Goal: Task Accomplishment & Management: Manage account settings

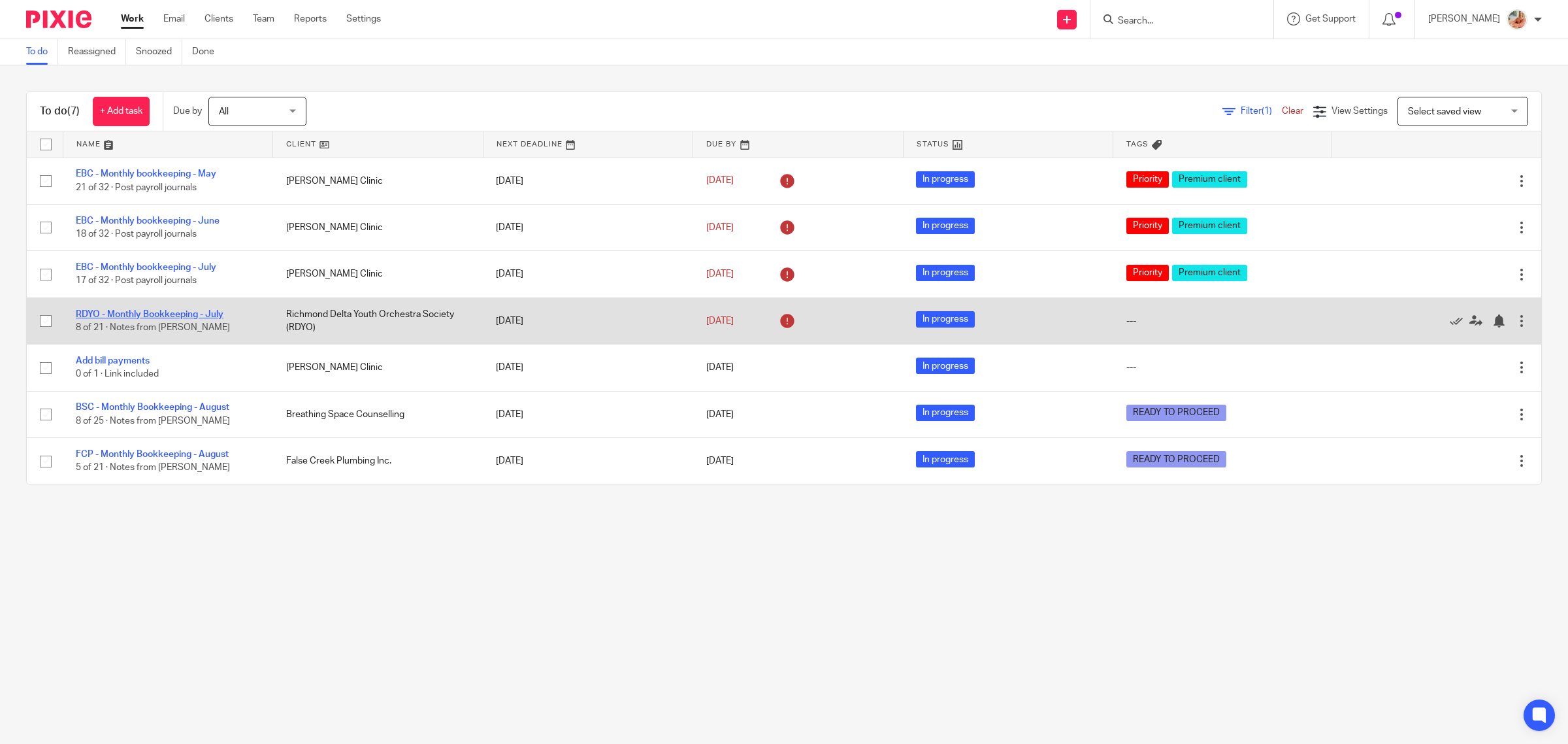
click at [152, 314] on link "RDYO - Monthly Bookkeeping - July" at bounding box center [149, 314] width 147 height 9
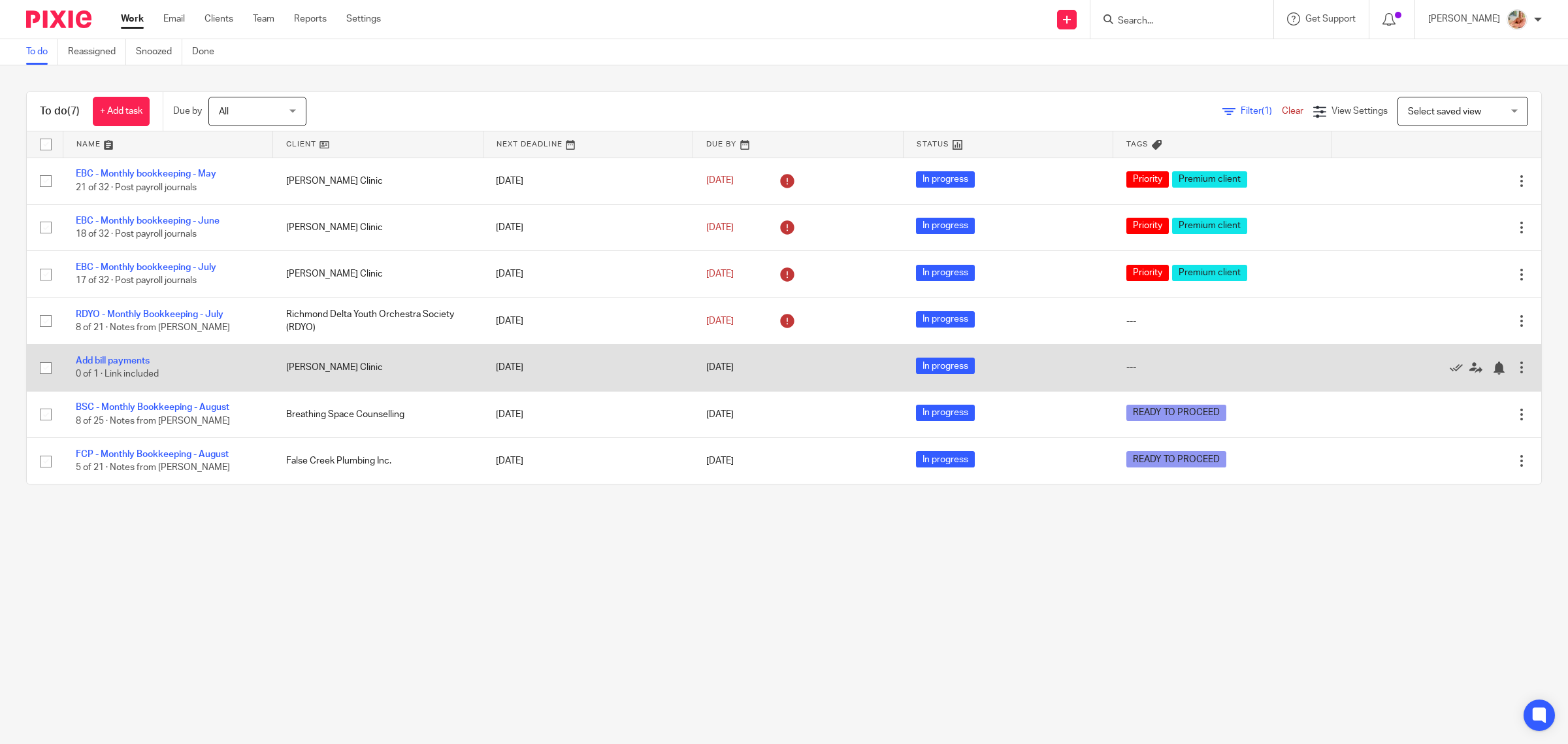
drag, startPoint x: 138, startPoint y: 362, endPoint x: 168, endPoint y: 364, distance: 30.1
click at [138, 361] on link "Add bill payments" at bounding box center [113, 360] width 74 height 9
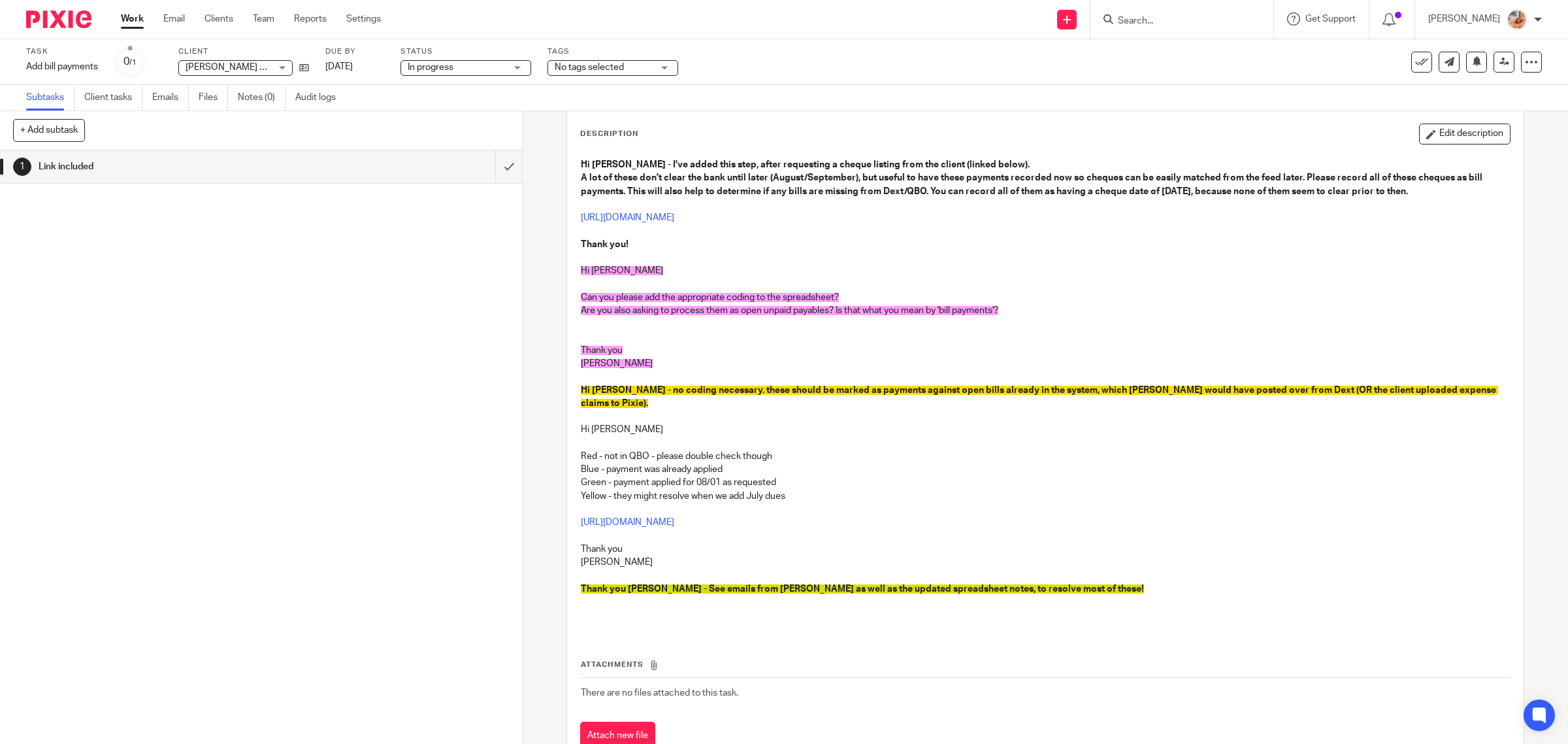
scroll to position [96, 0]
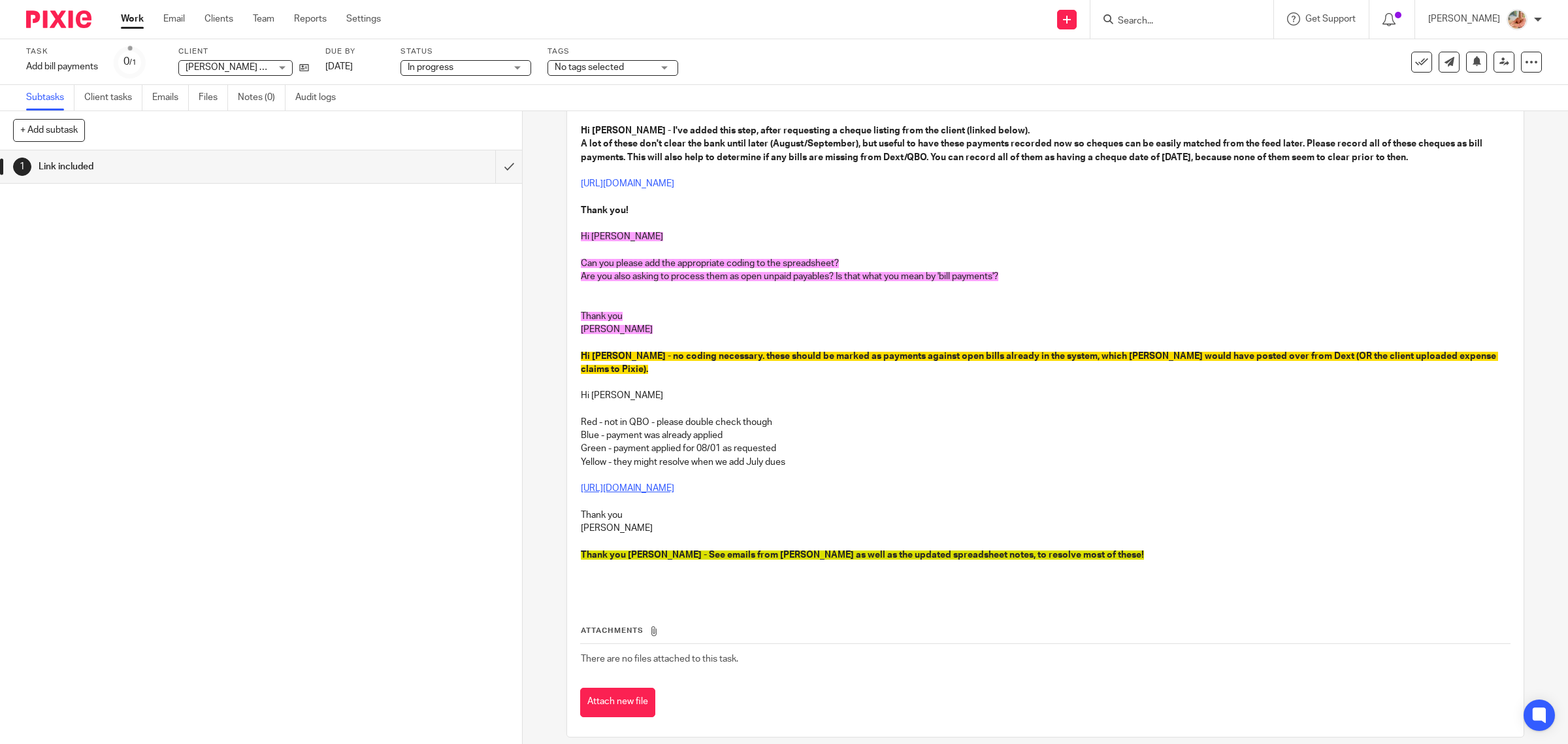
click at [674, 484] on link "https://docs.google.com/spreadsheets/d/1LhJ0ezugZemSqu2QeF1qm0AOfgAPKcBDJ_ZaDR-…" at bounding box center [628, 488] width 93 height 9
drag, startPoint x: 129, startPoint y: 23, endPoint x: 168, endPoint y: 54, distance: 49.8
click at [129, 23] on link "Work" at bounding box center [132, 19] width 23 height 13
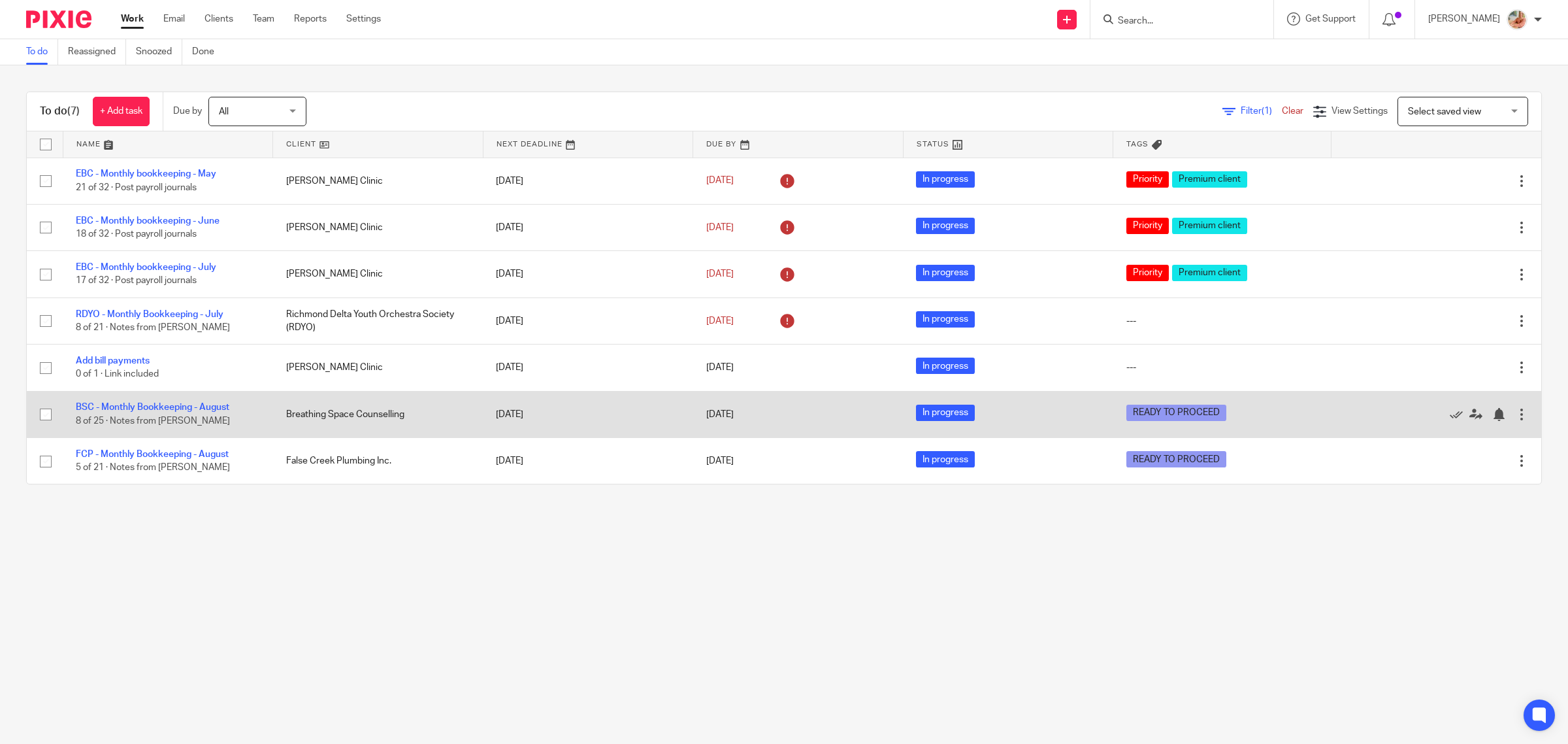
drag, startPoint x: 125, startPoint y: 407, endPoint x: 281, endPoint y: 437, distance: 158.9
click at [125, 407] on link "BSC - Monthly Bookkeeping - August" at bounding box center [152, 407] width 154 height 9
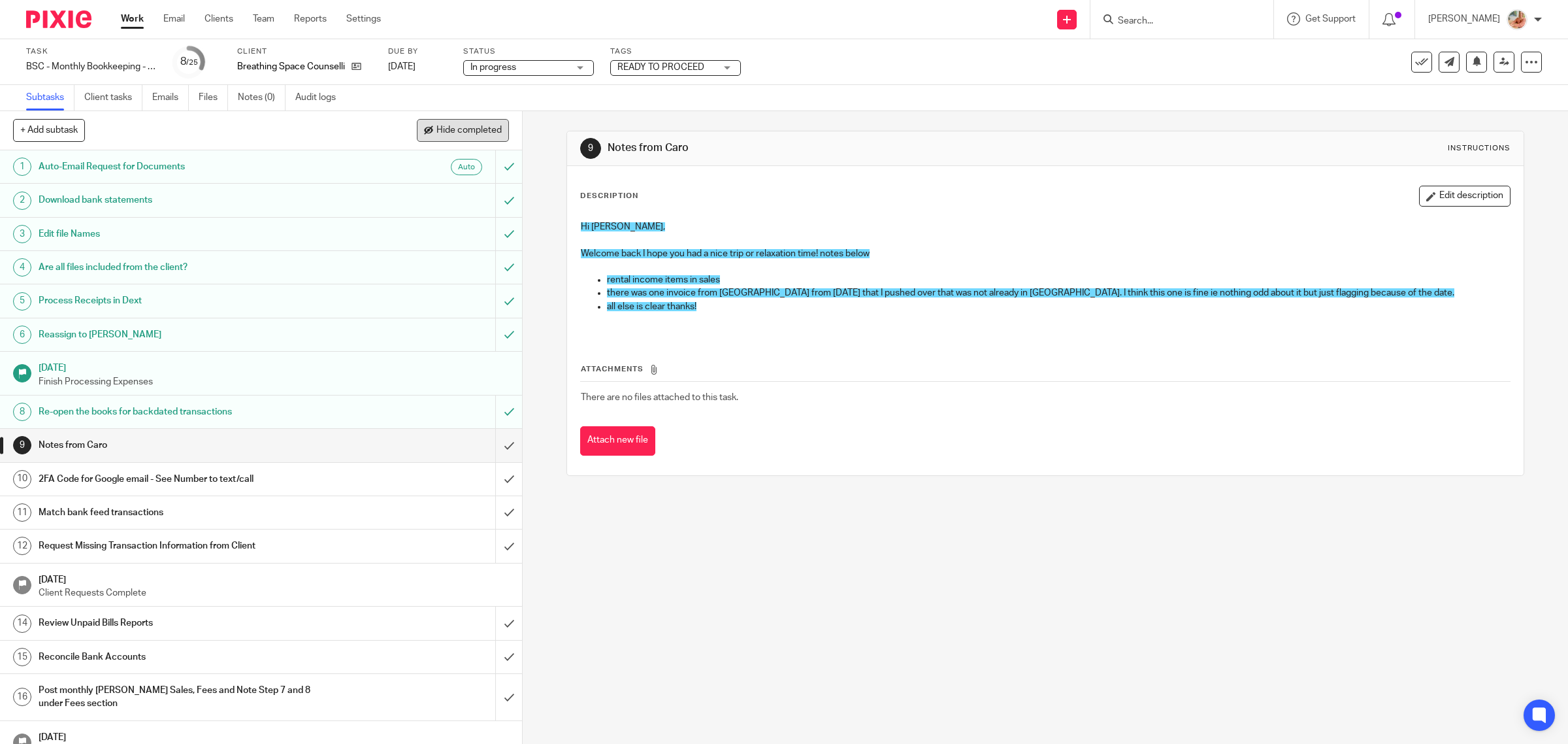
click at [436, 131] on span "Hide completed" at bounding box center [469, 130] width 65 height 10
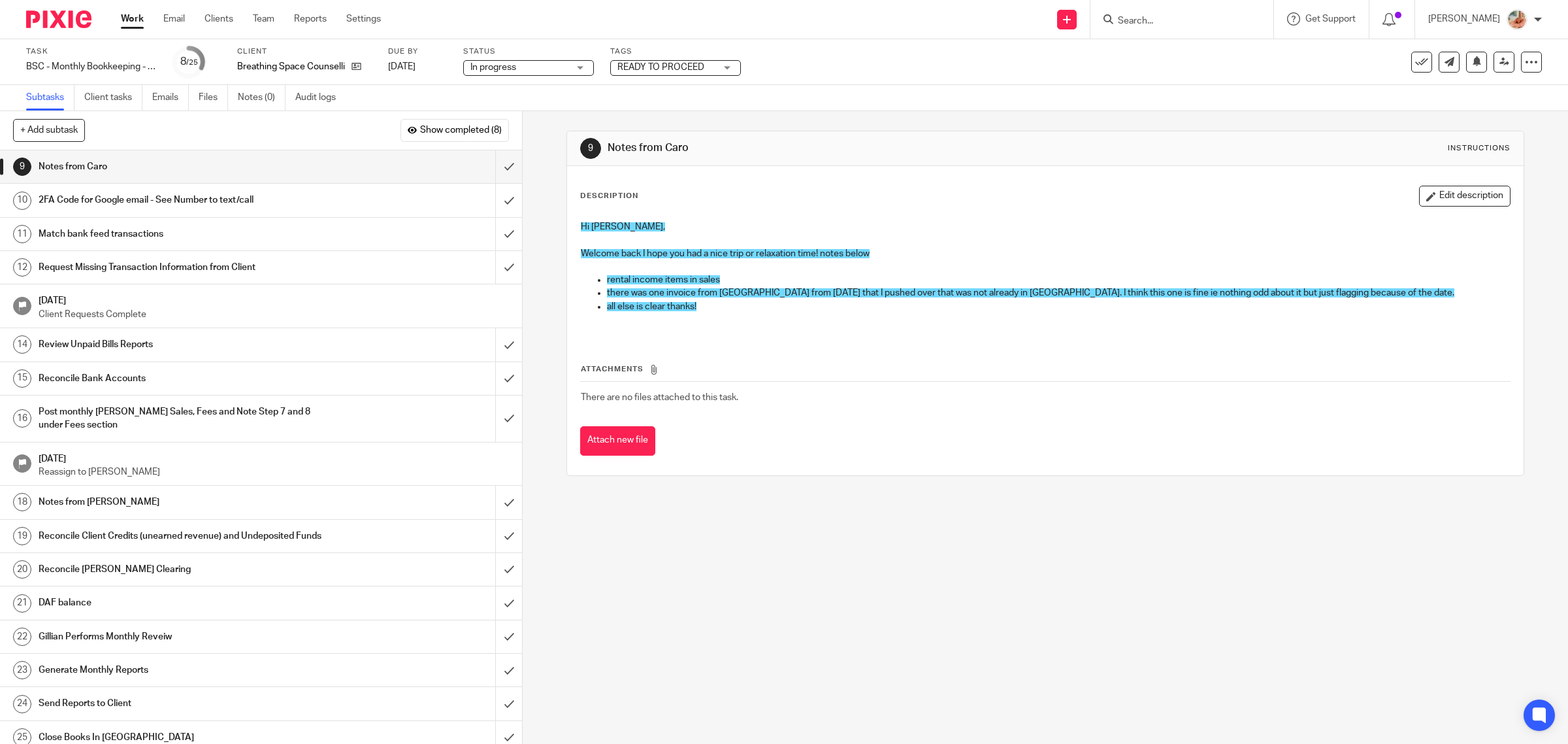
click at [662, 70] on span "READY TO PROCEED" at bounding box center [660, 67] width 87 height 9
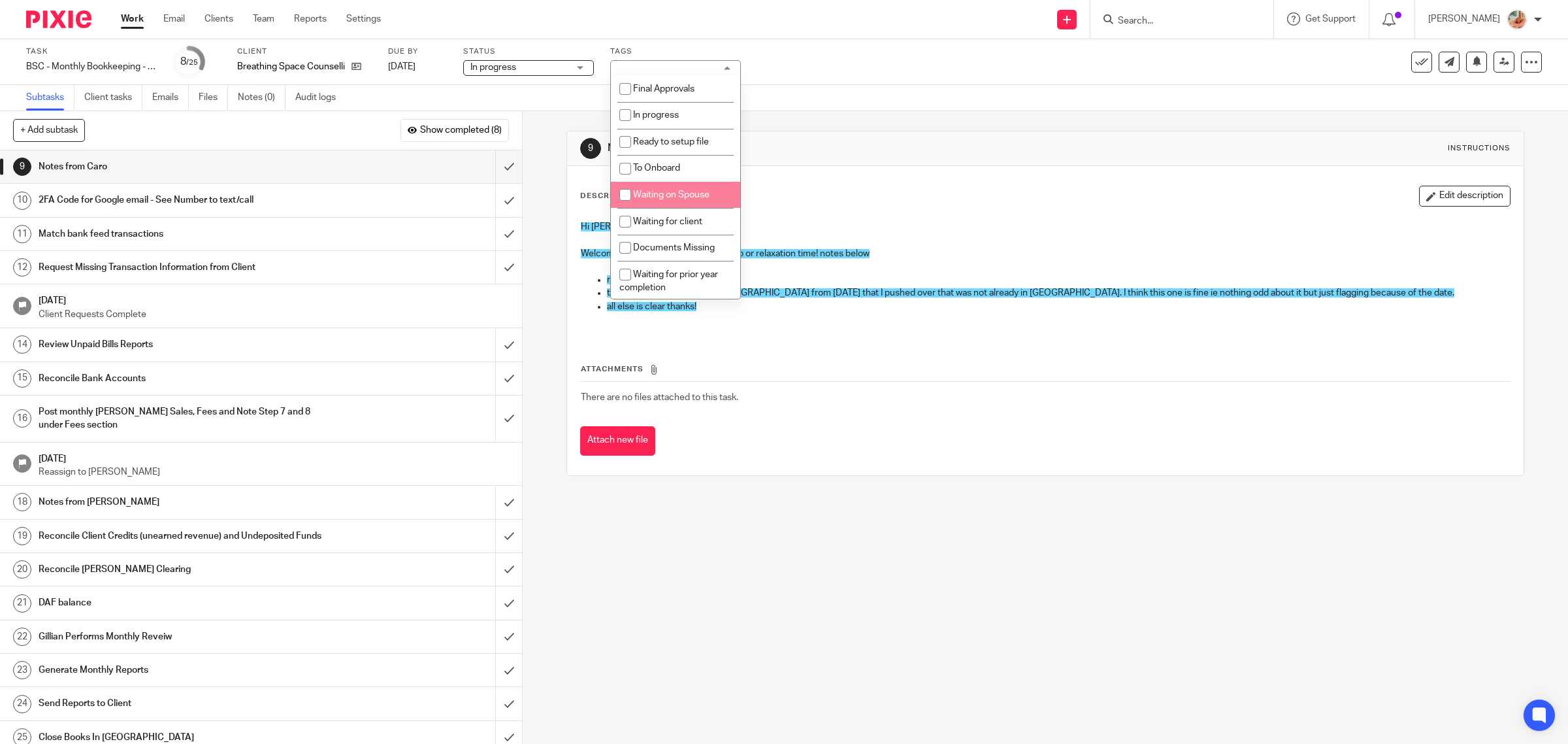
scroll to position [245, 0]
click at [647, 237] on span "READY TO PROCEED" at bounding box center [676, 241] width 87 height 9
checkbox input "false"
click at [877, 219] on div "Hi Ciara, Welcome back I hope you had a nice trip or relaxation time! notes bel…" at bounding box center [1045, 275] width 942 height 122
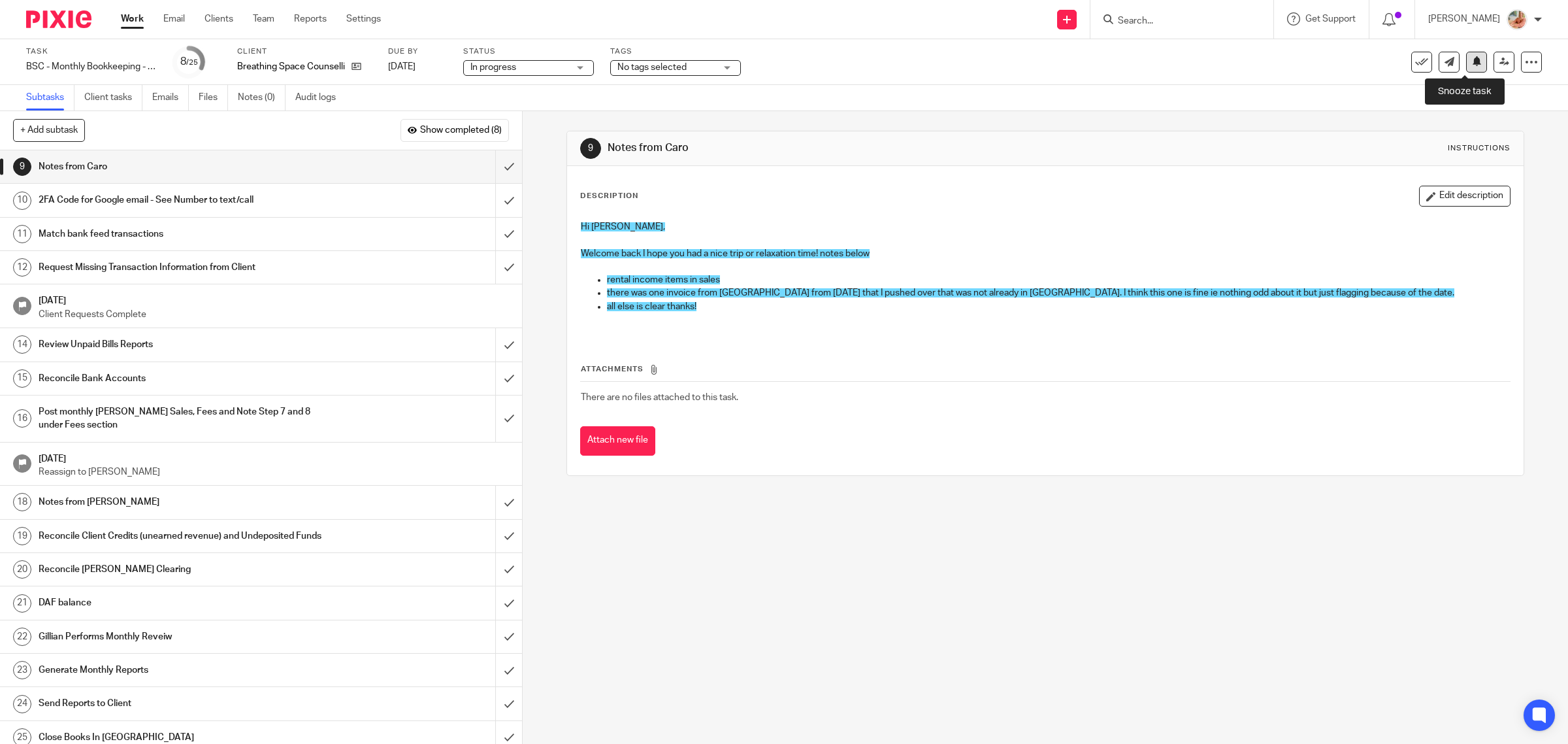
click at [1466, 64] on button at bounding box center [1476, 62] width 21 height 21
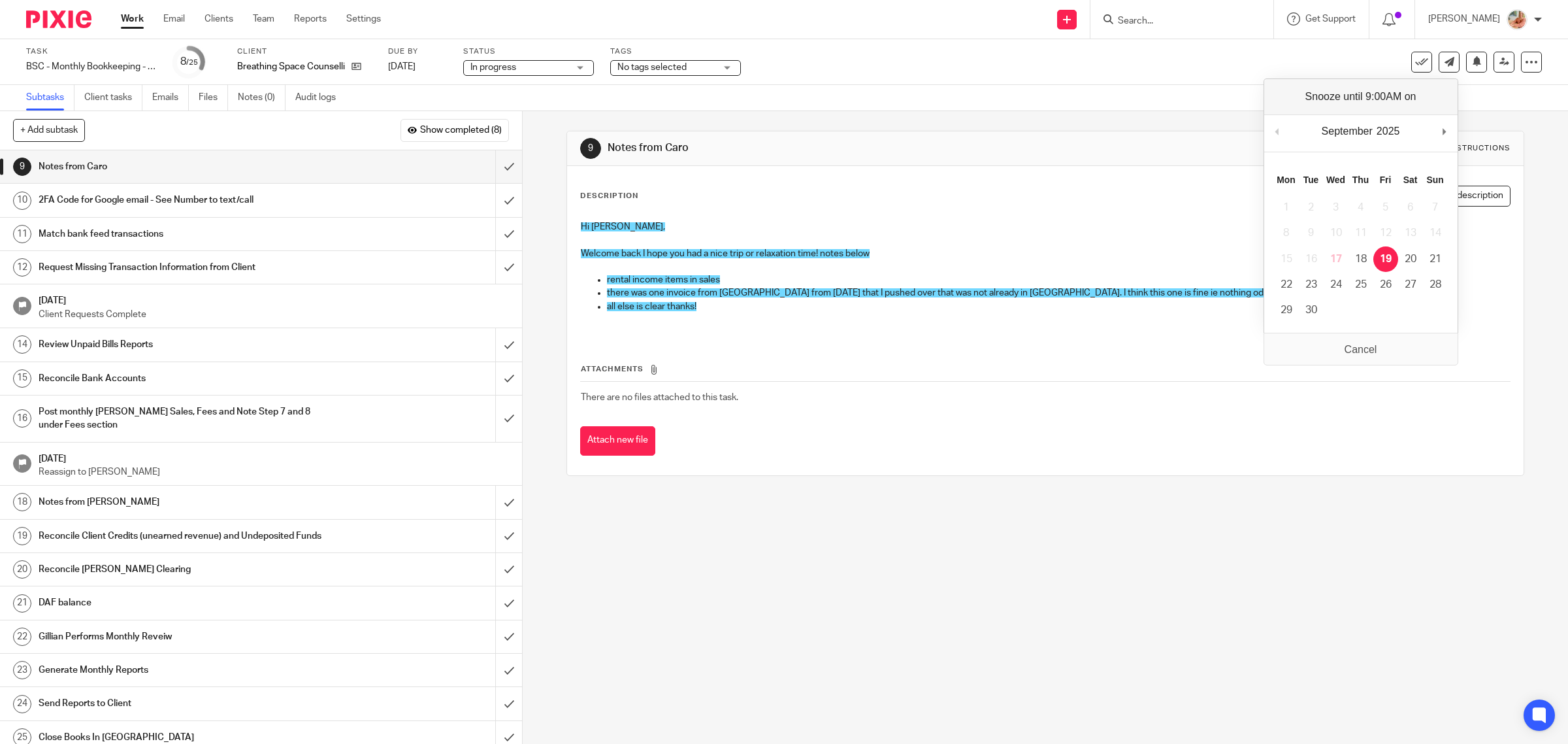
drag, startPoint x: 1386, startPoint y: 258, endPoint x: 1257, endPoint y: 236, distance: 130.9
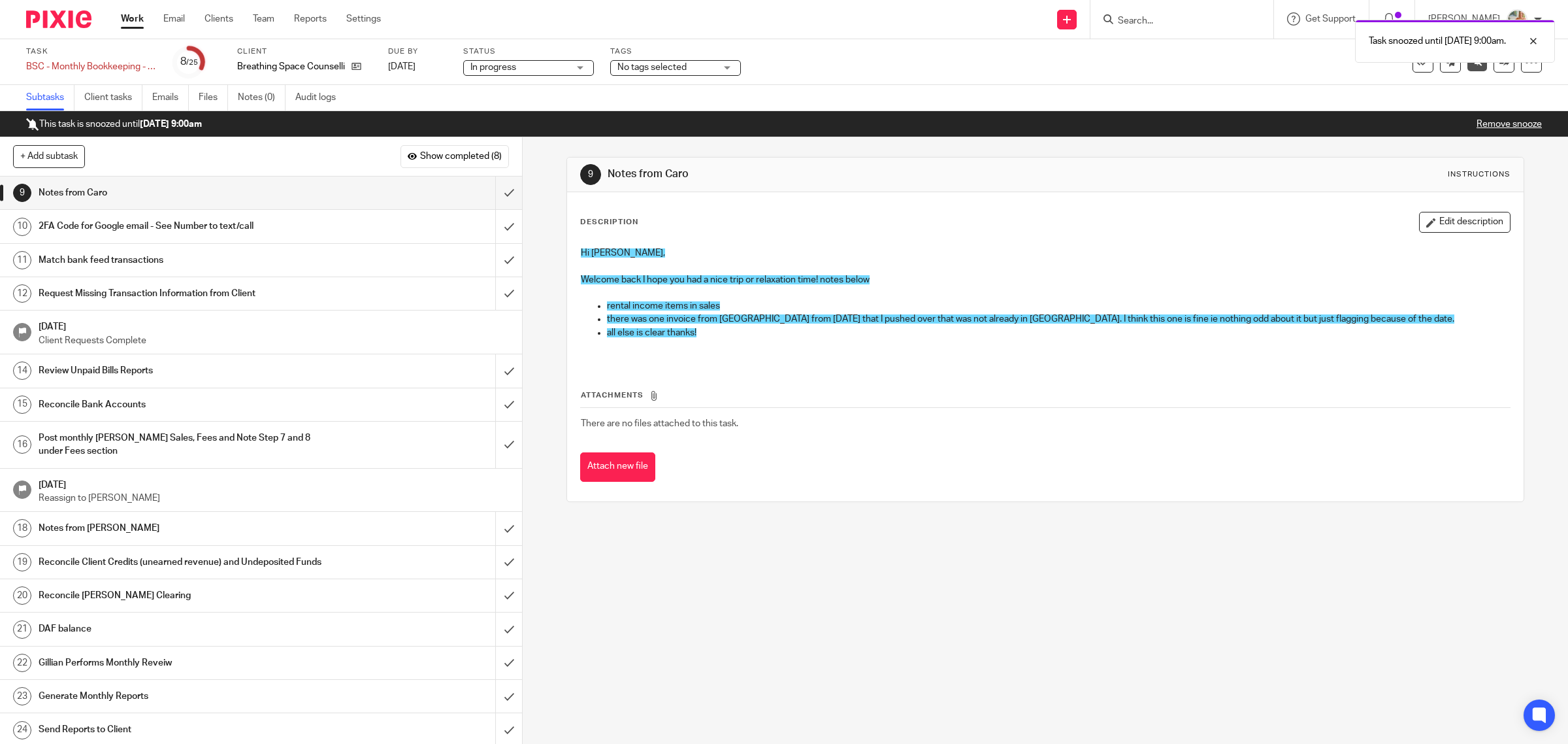
click at [126, 13] on link "Work" at bounding box center [132, 19] width 23 height 13
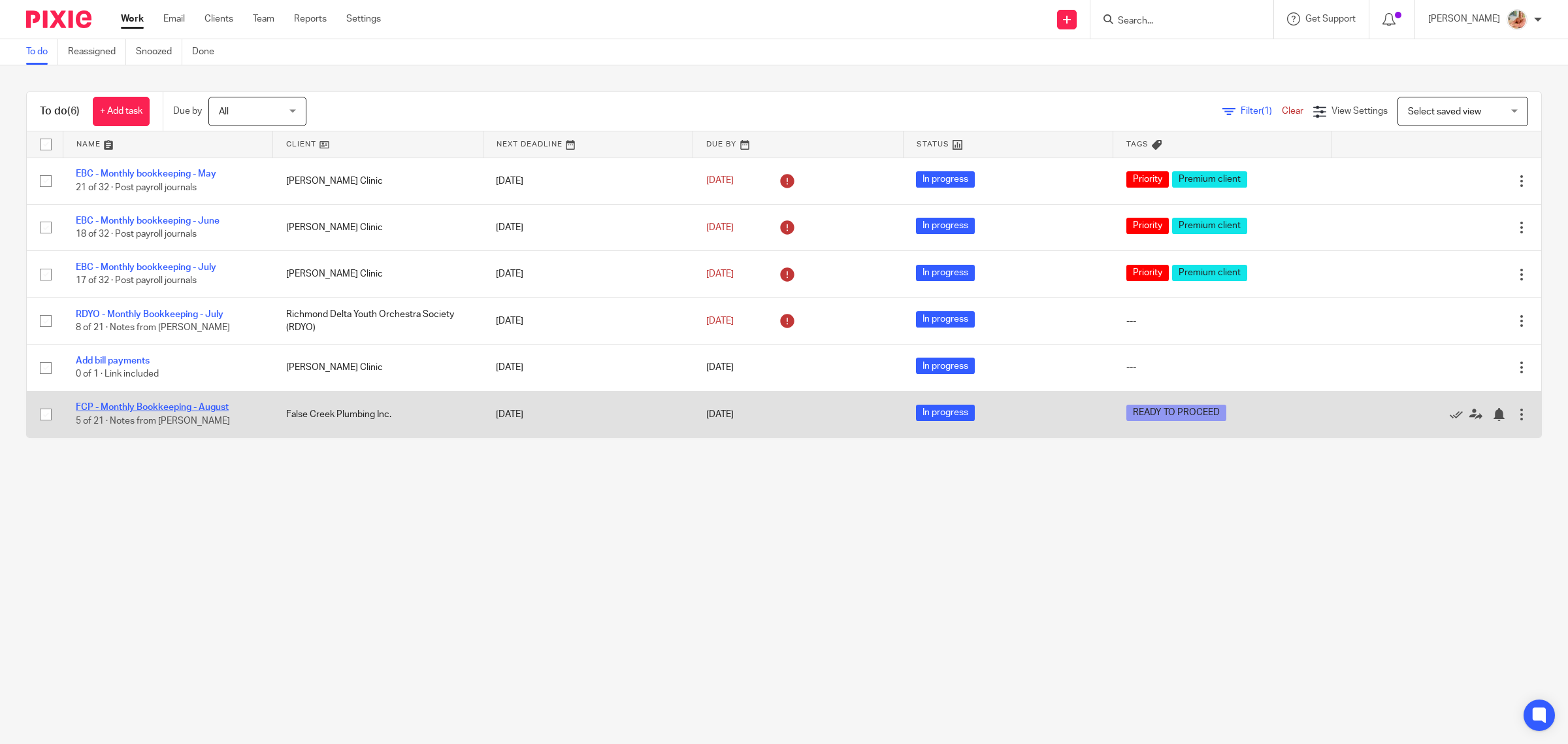
click at [160, 406] on link "FCP - Monthly Bookkeeping - August" at bounding box center [152, 407] width 153 height 9
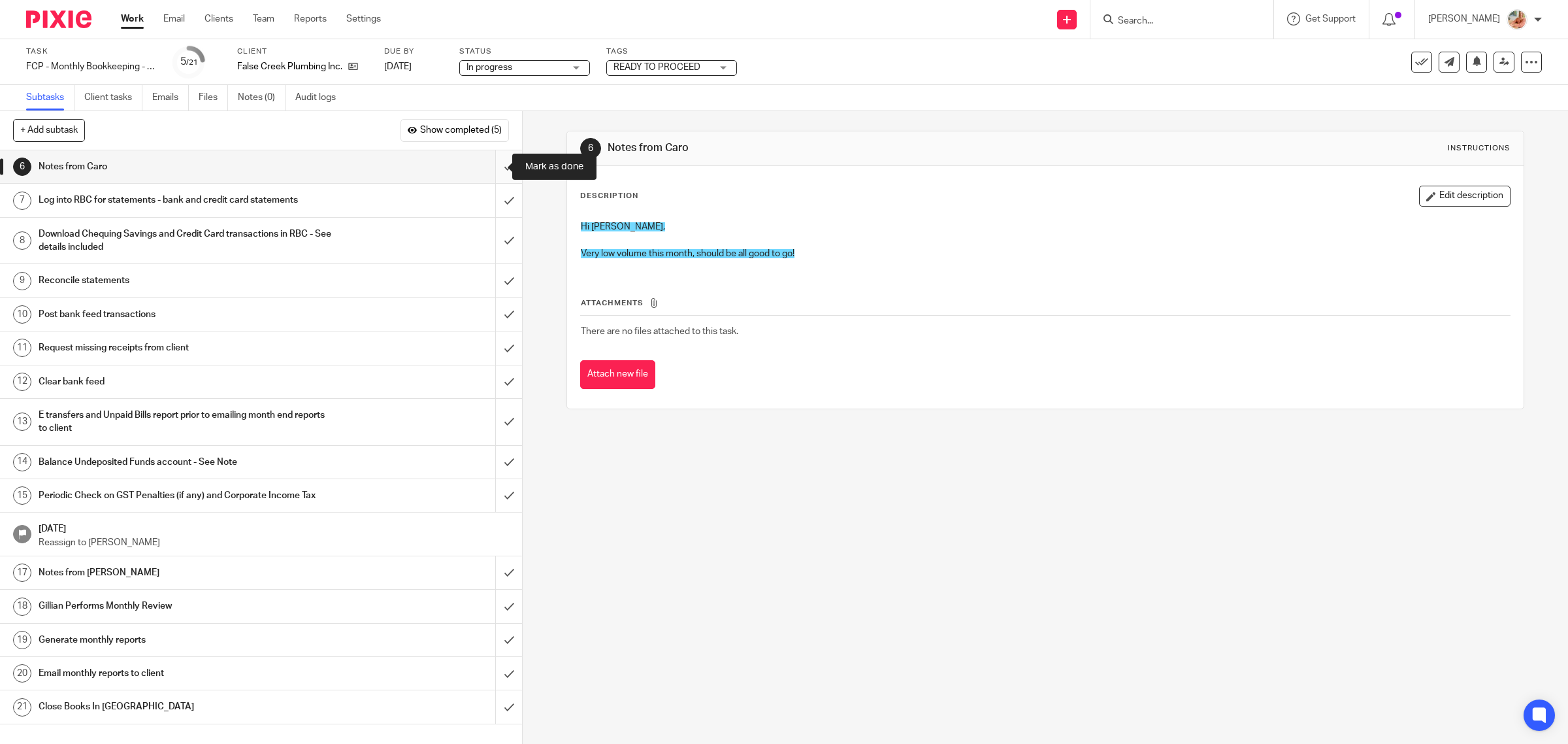
click at [488, 159] on input "submit" at bounding box center [261, 166] width 522 height 33
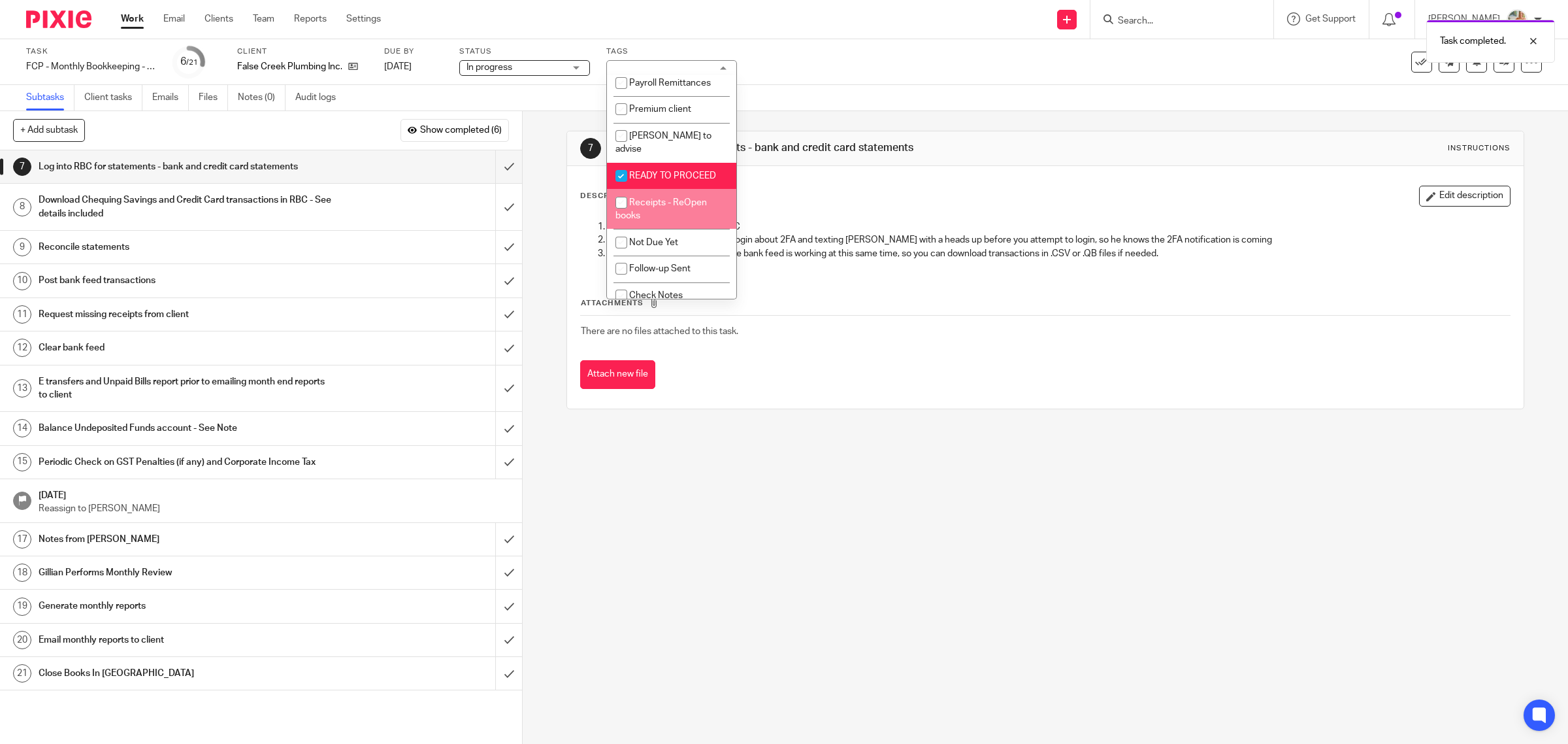
scroll to position [317, 0]
click at [638, 157] on li "READY TO PROCEED" at bounding box center [671, 170] width 129 height 27
checkbox input "false"
click at [1024, 216] on div "Login to [PERSON_NAME]'s RBC There is a note in the LastPass login about 2FA an…" at bounding box center [1045, 241] width 942 height 56
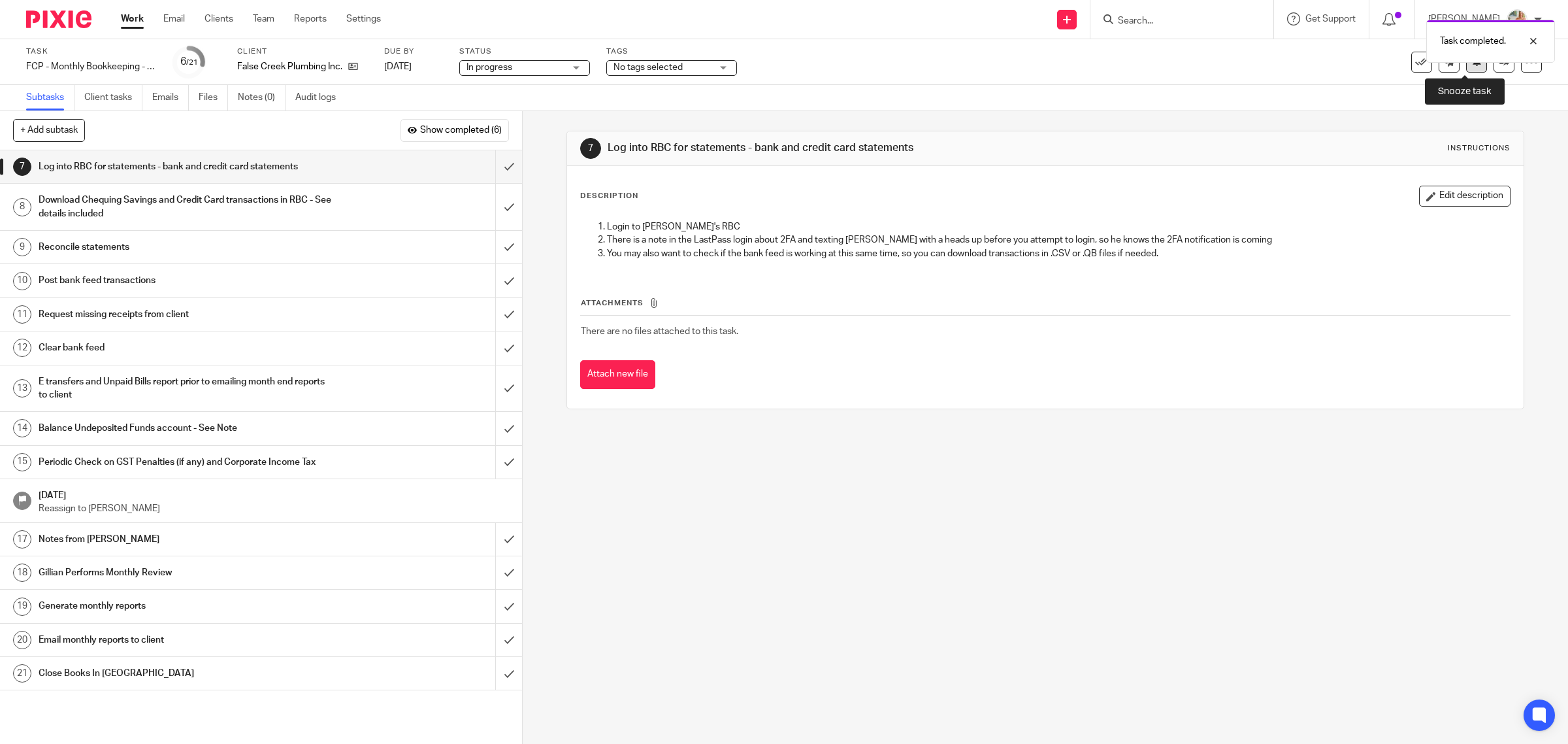
click at [1466, 70] on button at bounding box center [1476, 62] width 21 height 21
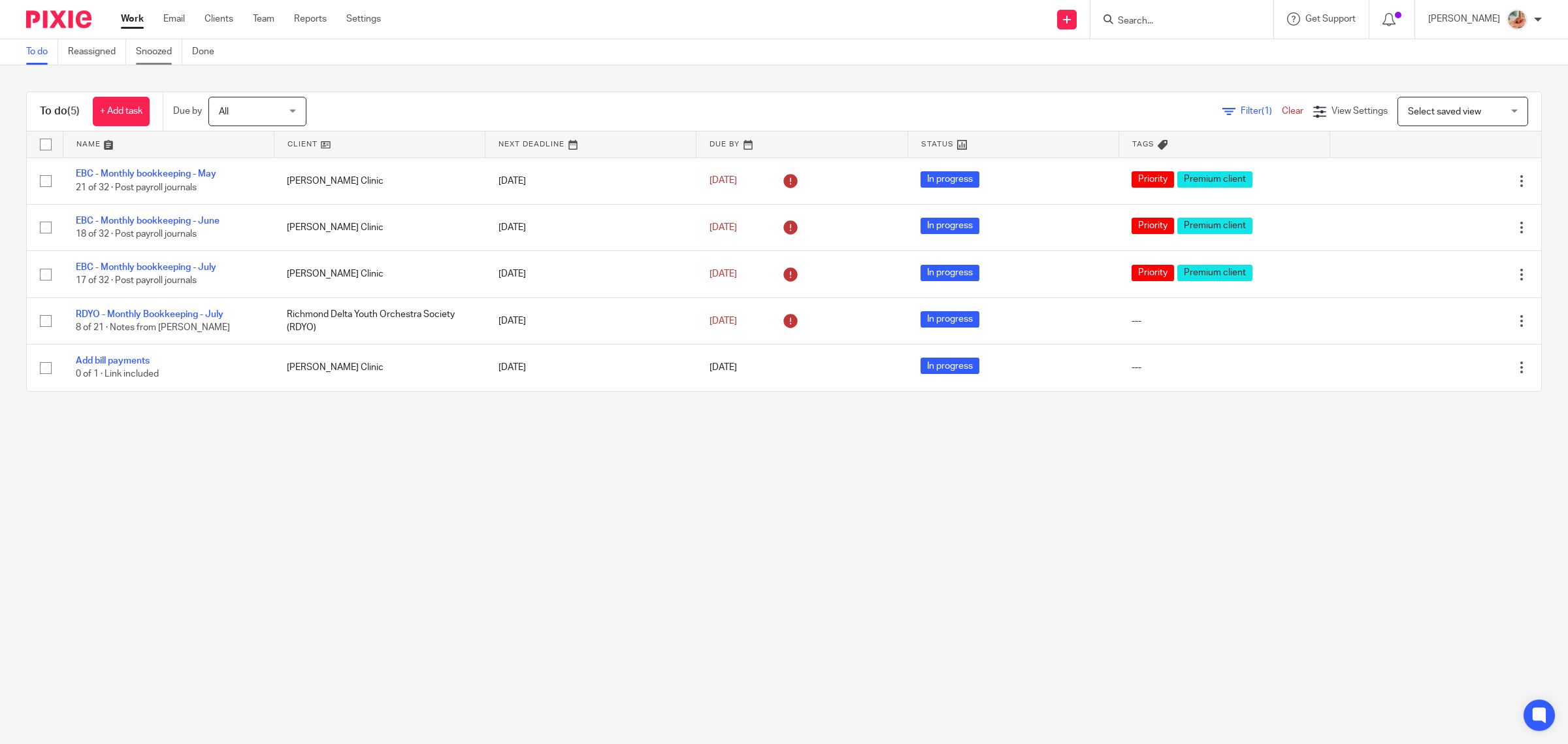
click at [147, 57] on link "Snoozed" at bounding box center [159, 51] width 47 height 26
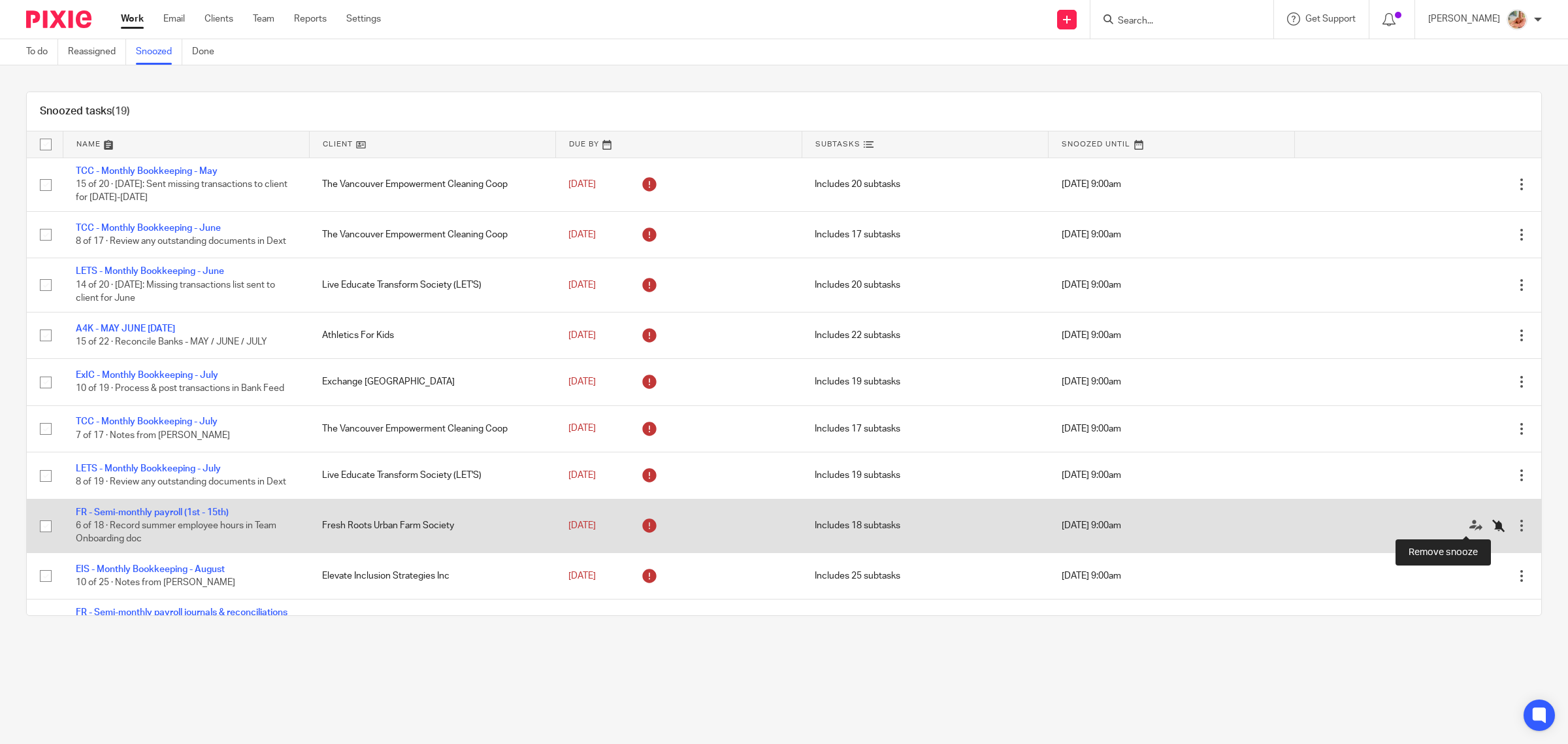
click at [1492, 527] on icon at bounding box center [1498, 525] width 13 height 13
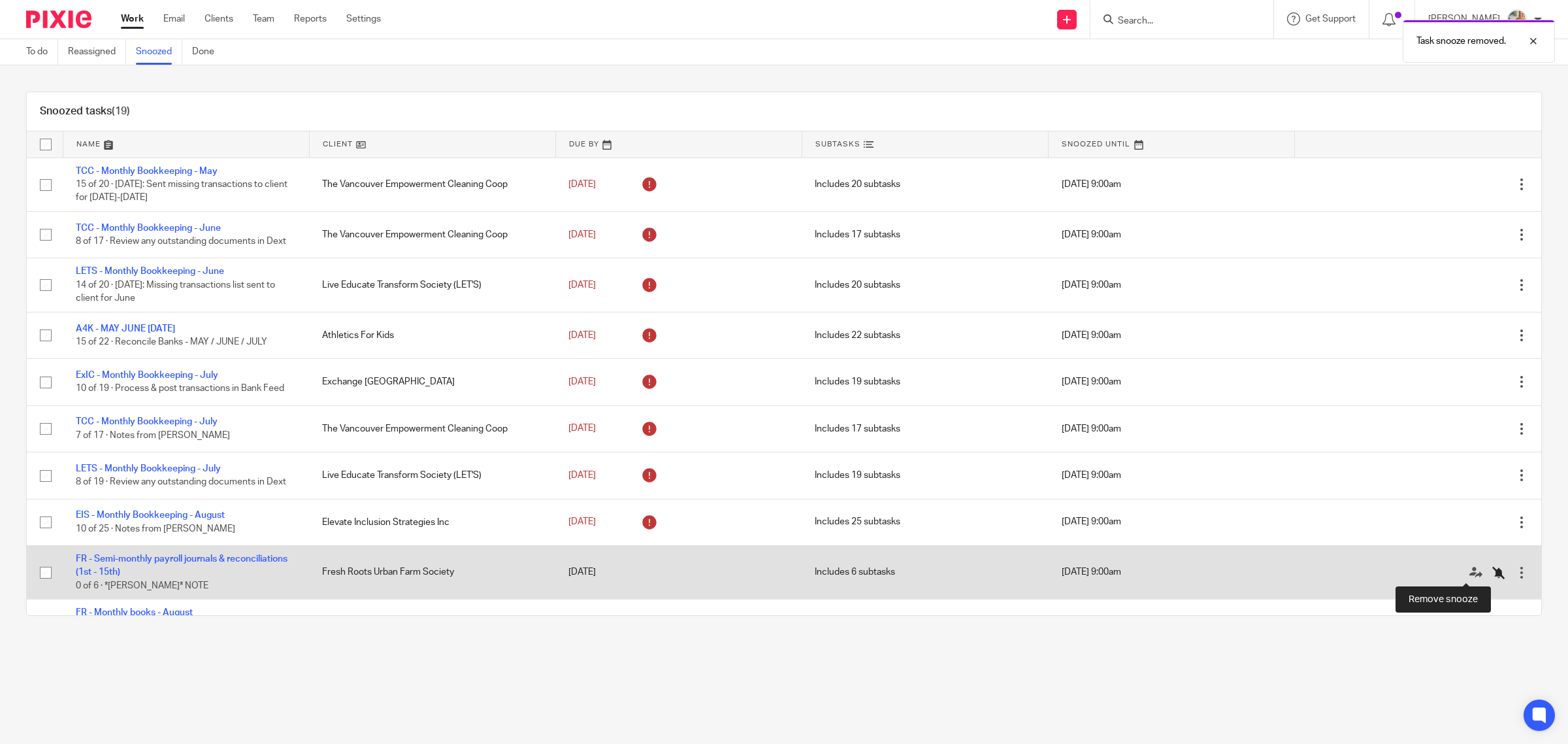
click at [1492, 569] on icon at bounding box center [1498, 572] width 13 height 13
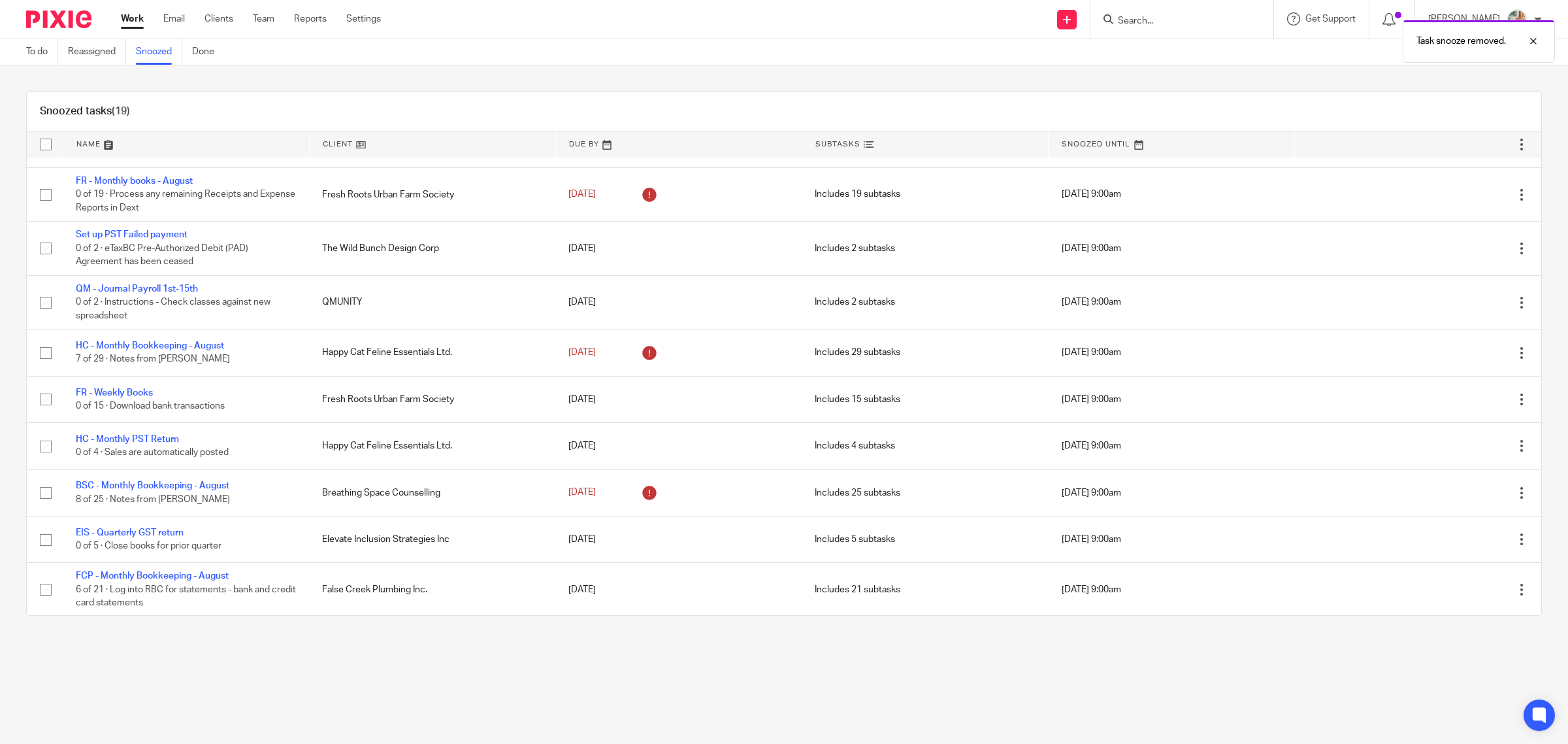
scroll to position [379, 0]
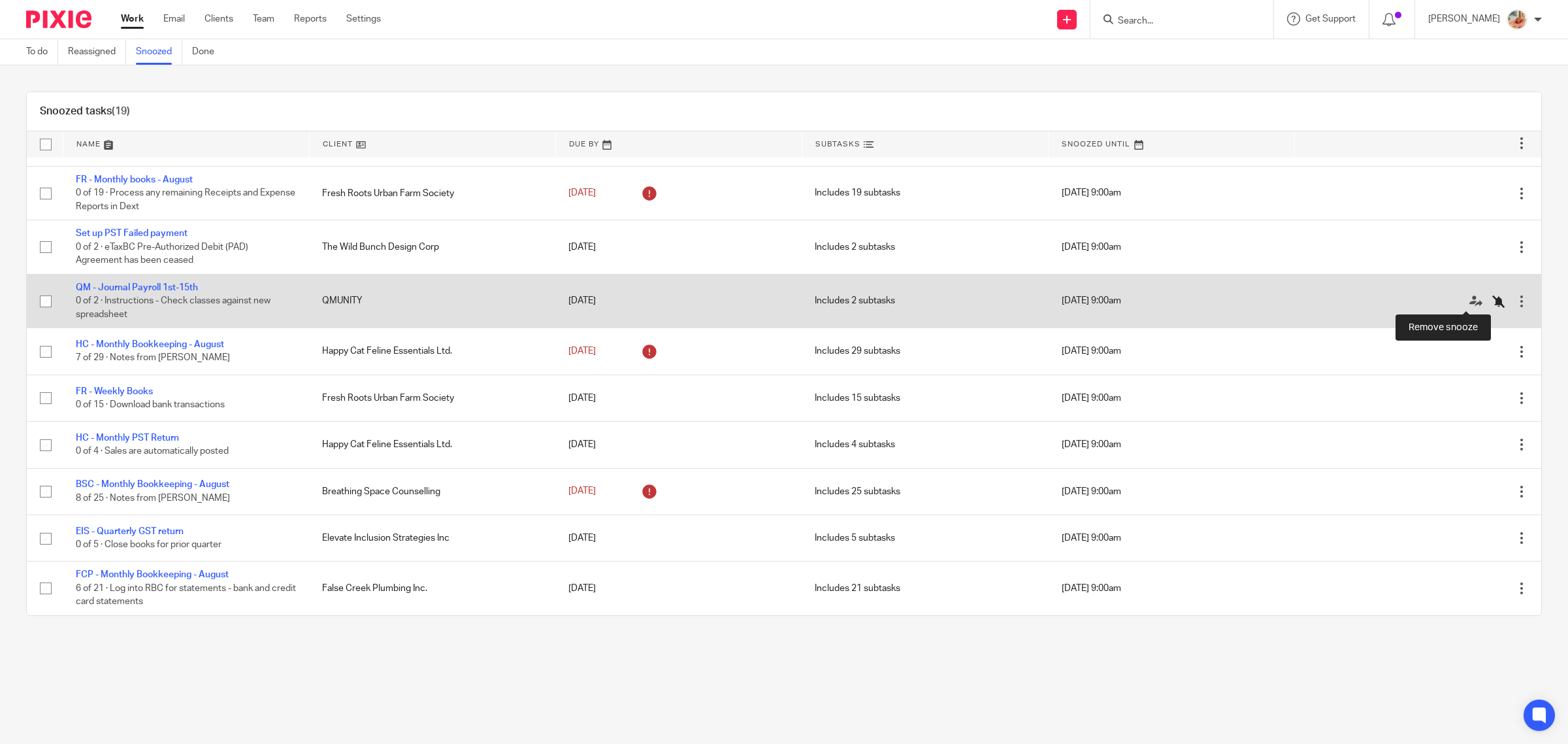
click at [1492, 302] on icon at bounding box center [1498, 301] width 13 height 13
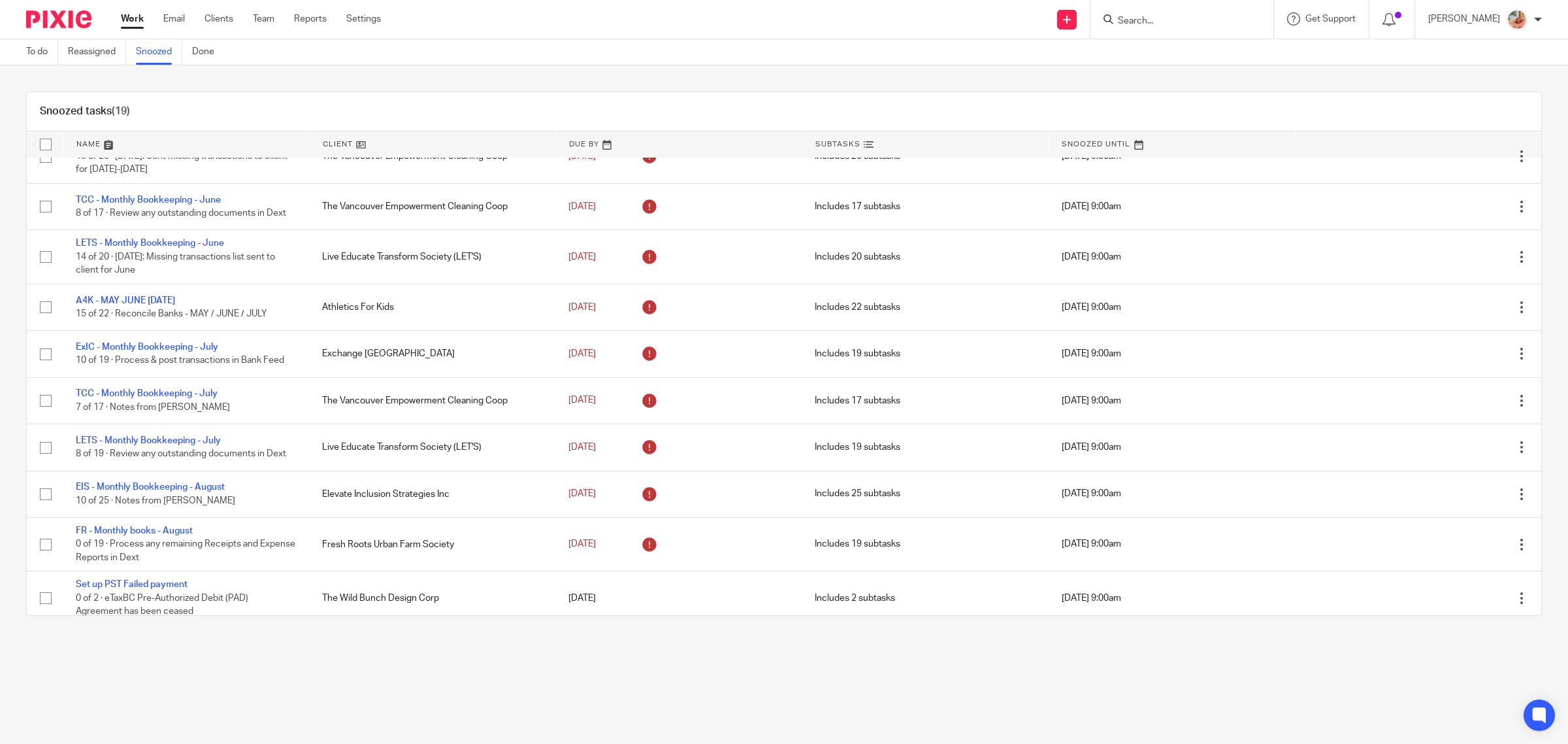
scroll to position [0, 0]
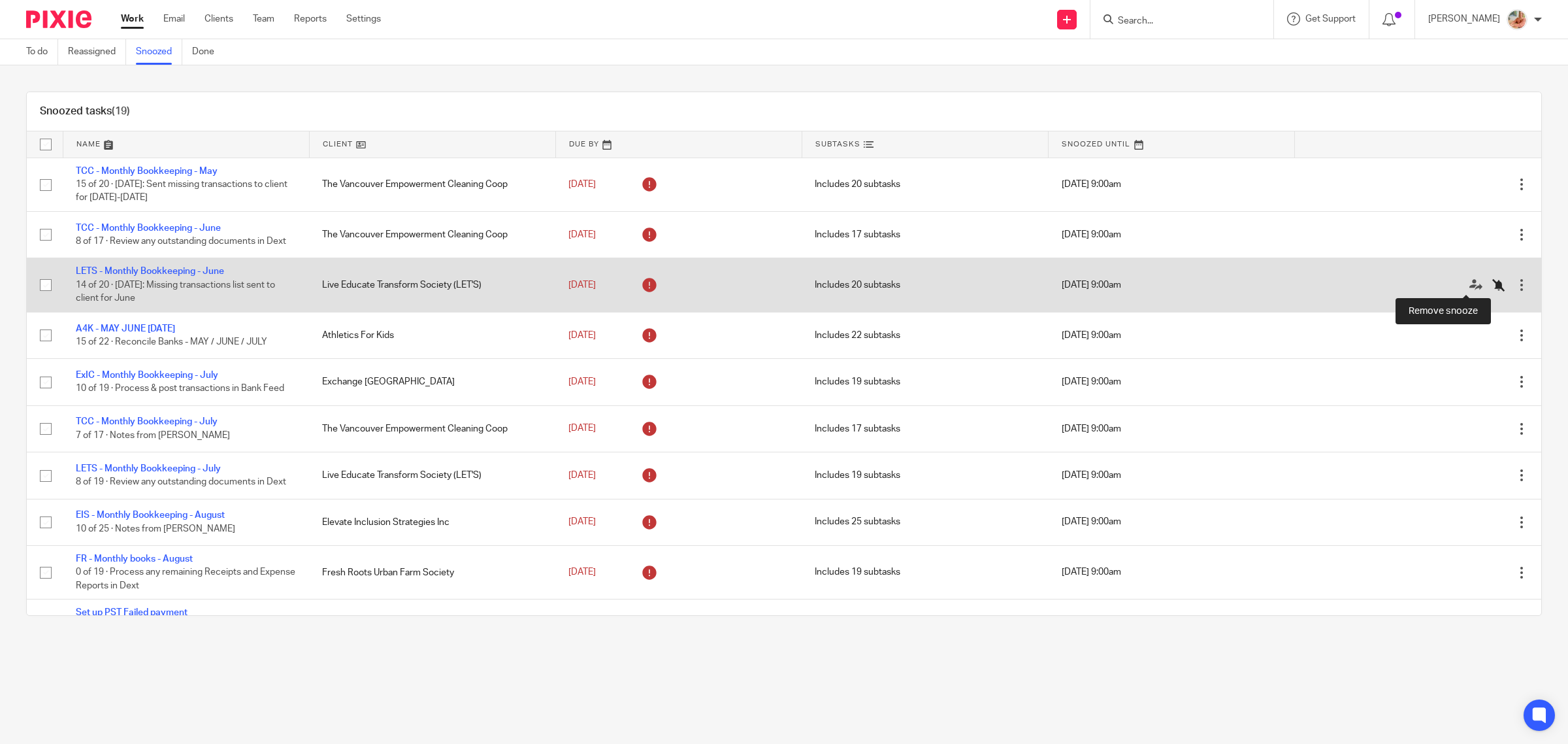
click at [1492, 281] on icon at bounding box center [1498, 284] width 13 height 13
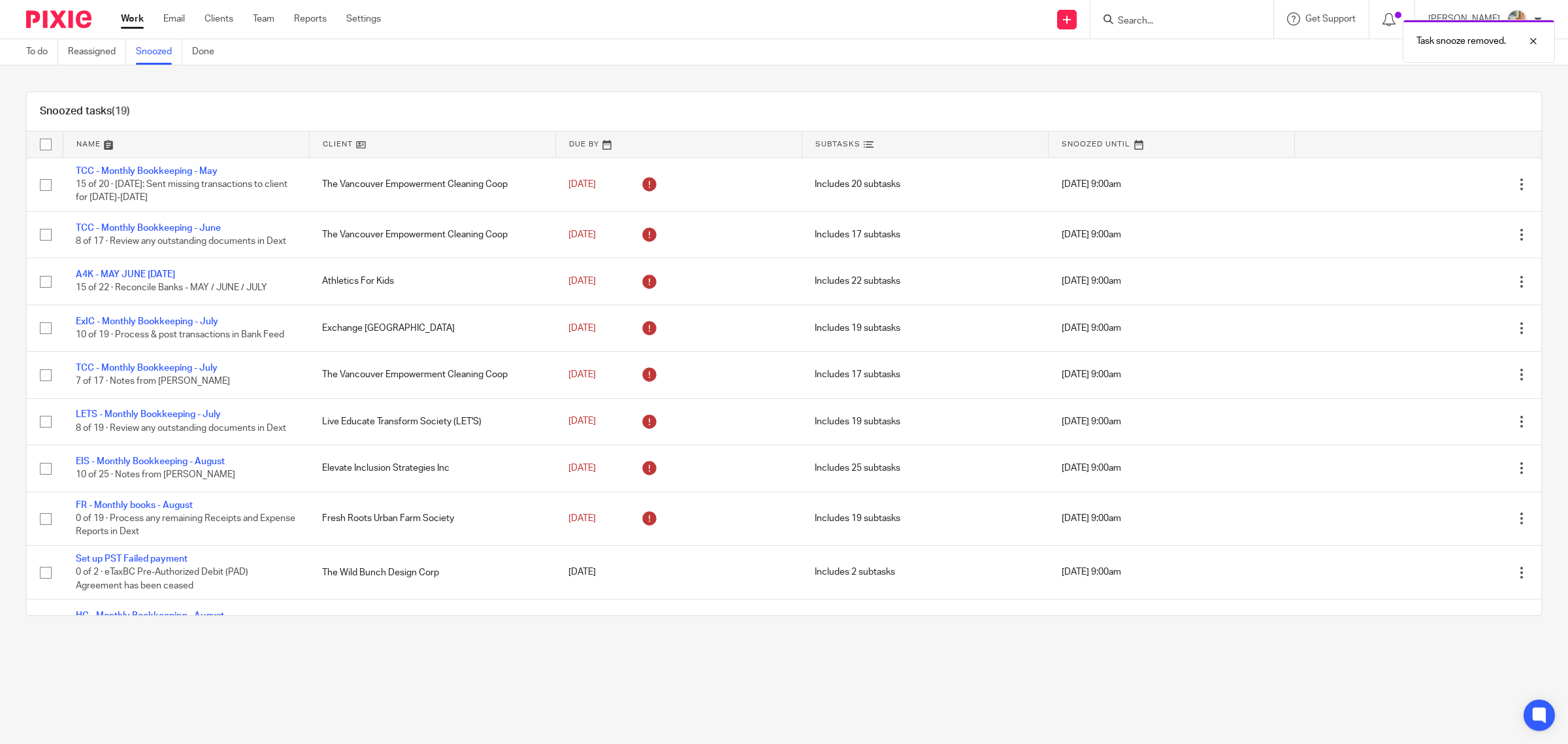
click at [122, 24] on link "Work" at bounding box center [132, 19] width 23 height 13
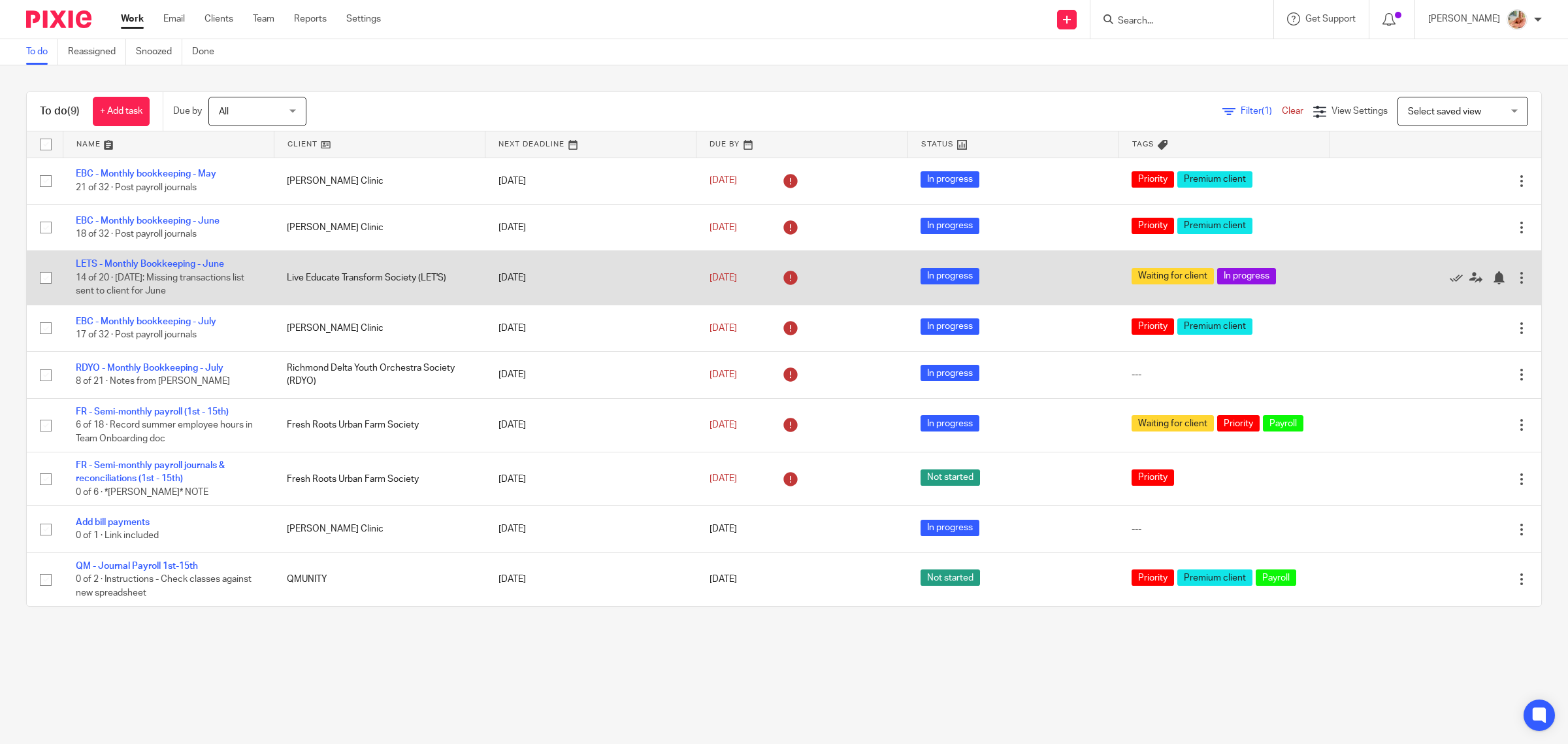
click at [144, 265] on link "LETS - Monthly Bookkeeping - June" at bounding box center [149, 264] width 148 height 9
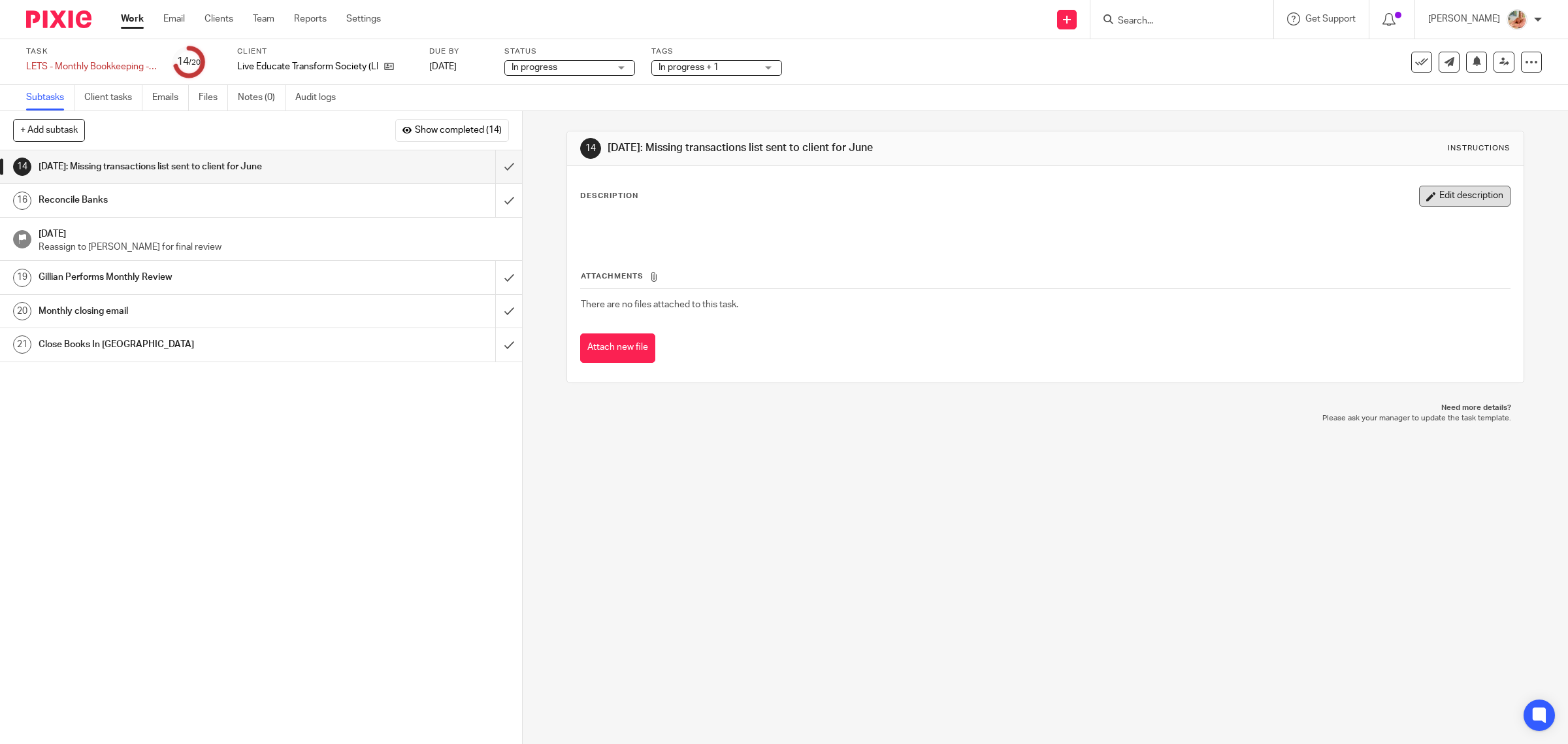
click at [1443, 195] on button "Edit description" at bounding box center [1465, 196] width 92 height 21
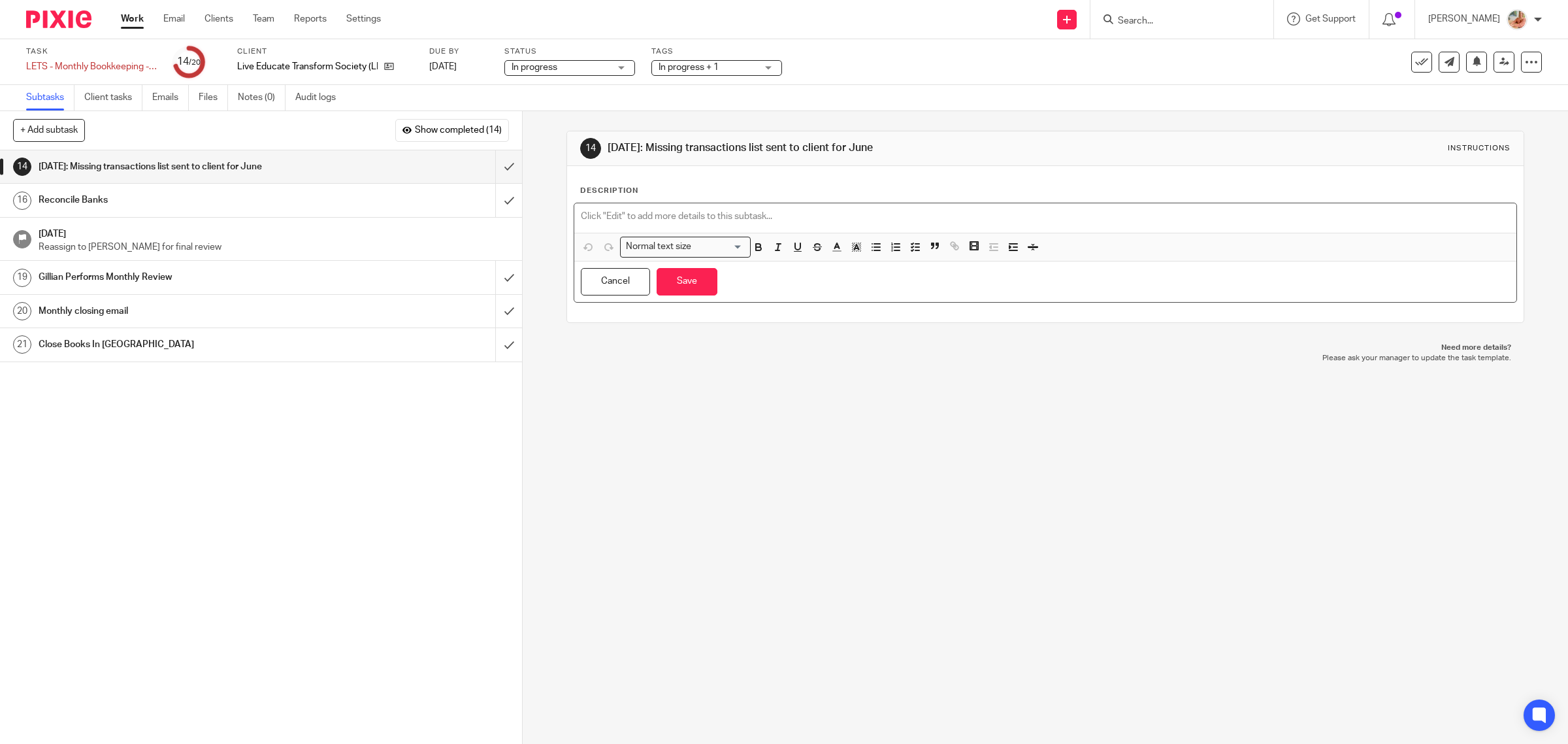
click at [612, 204] on div at bounding box center [1045, 218] width 942 height 29
click at [671, 289] on button "Save" at bounding box center [687, 282] width 60 height 28
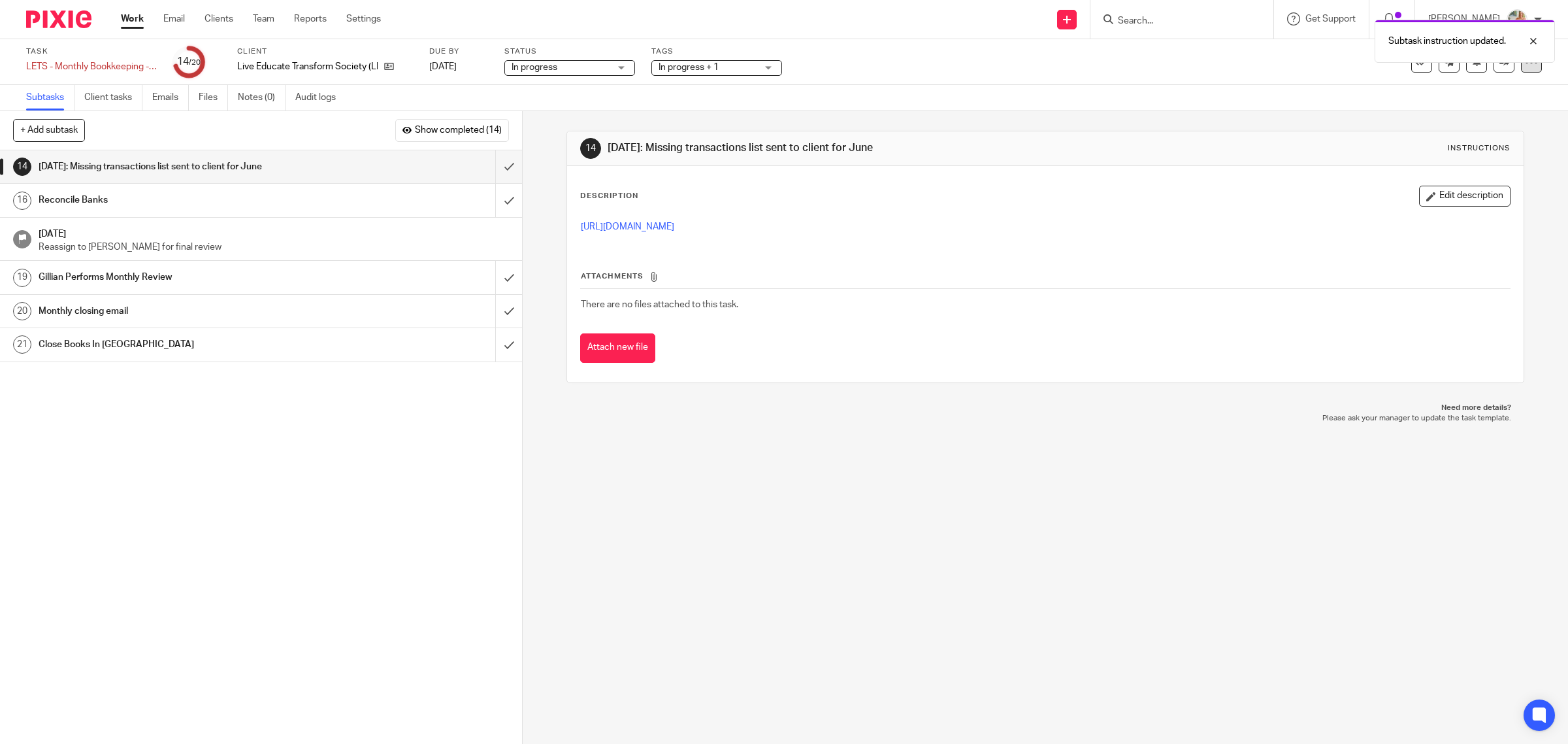
click at [1525, 67] on icon at bounding box center [1531, 62] width 13 height 13
click at [1480, 105] on li "Advanced task editor" at bounding box center [1469, 113] width 104 height 19
click at [1451, 115] on link "Advanced task editor" at bounding box center [1478, 113] width 86 height 9
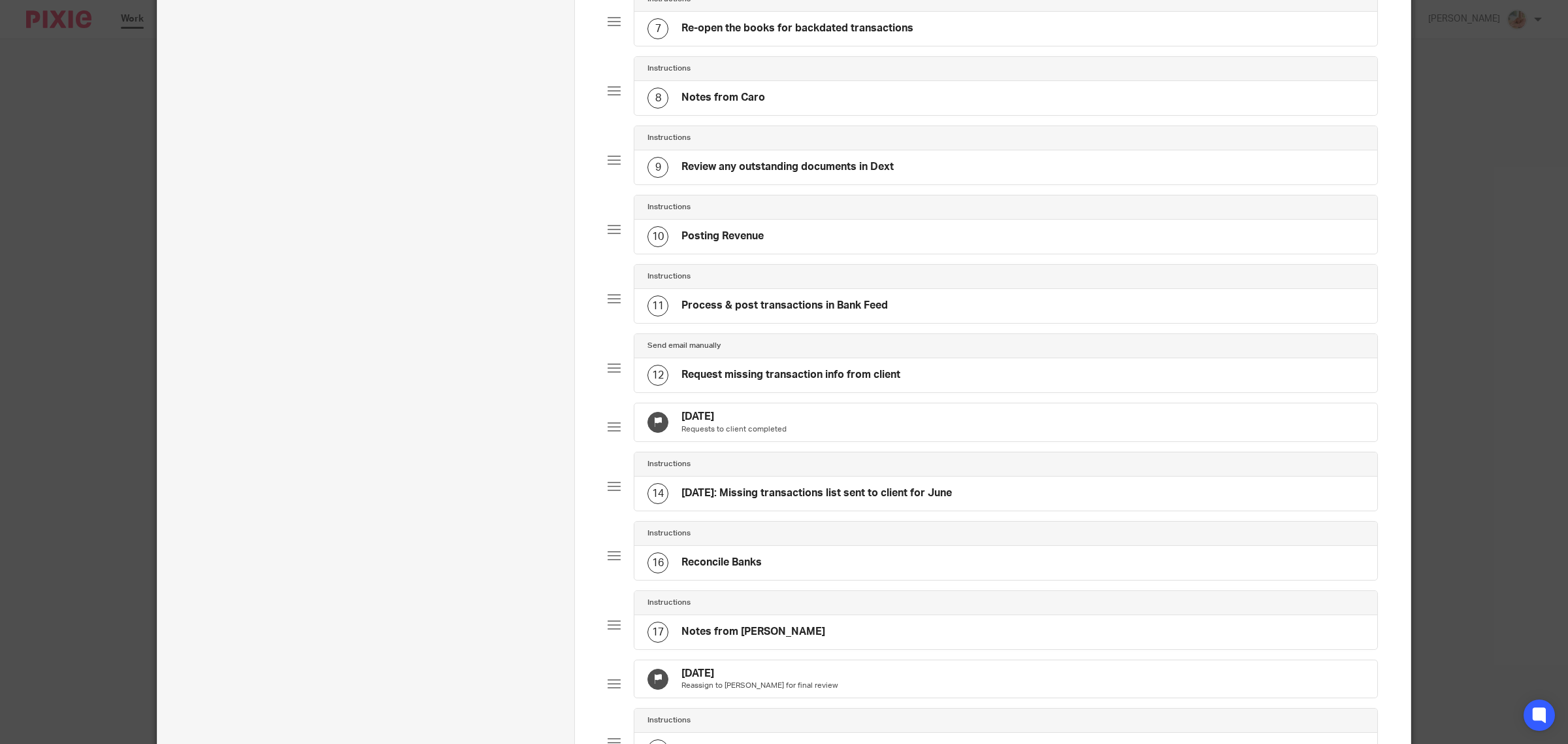
scroll to position [736, 0]
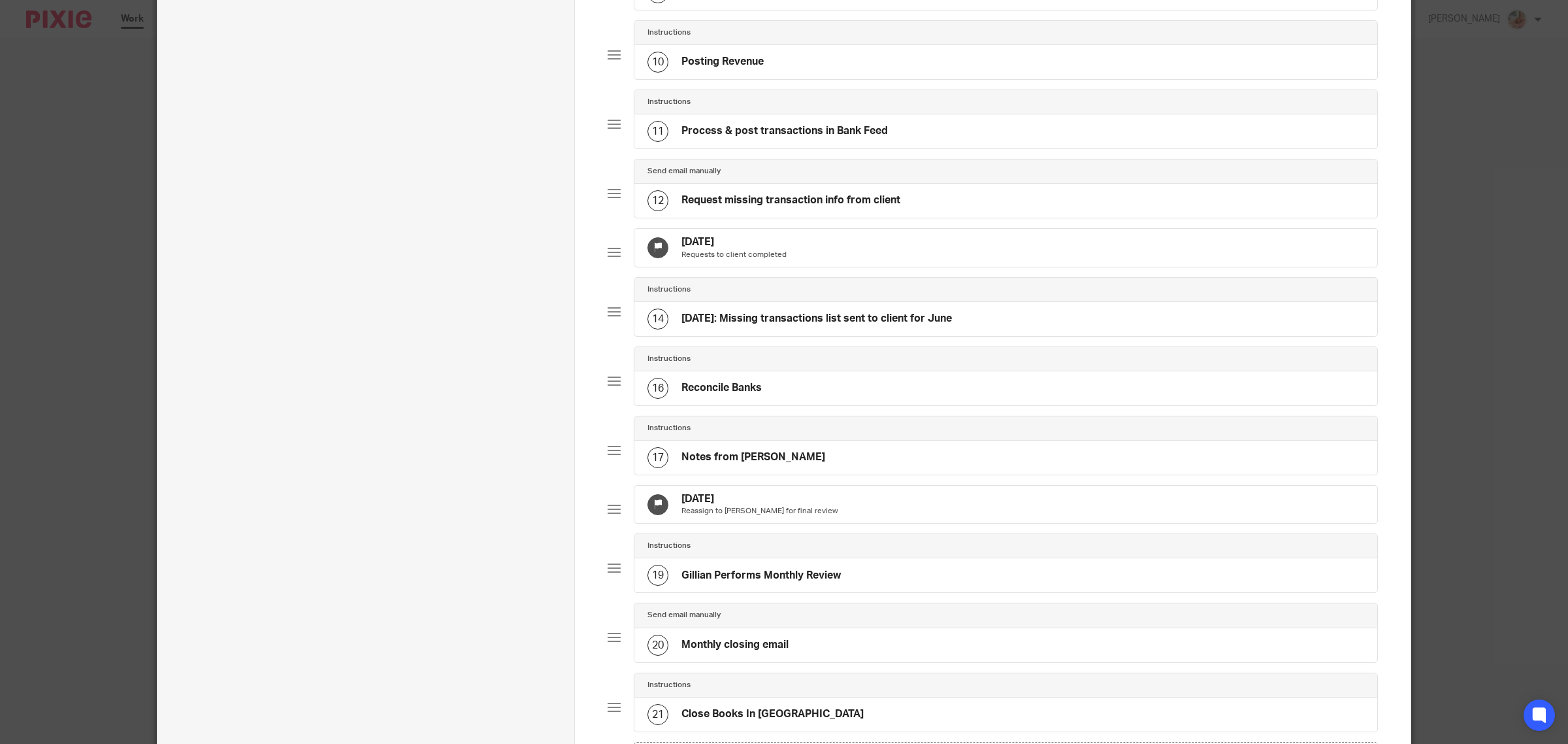
click at [738, 325] on h4 "[DATE]: Missing transactions list sent to client for June" at bounding box center [816, 318] width 270 height 14
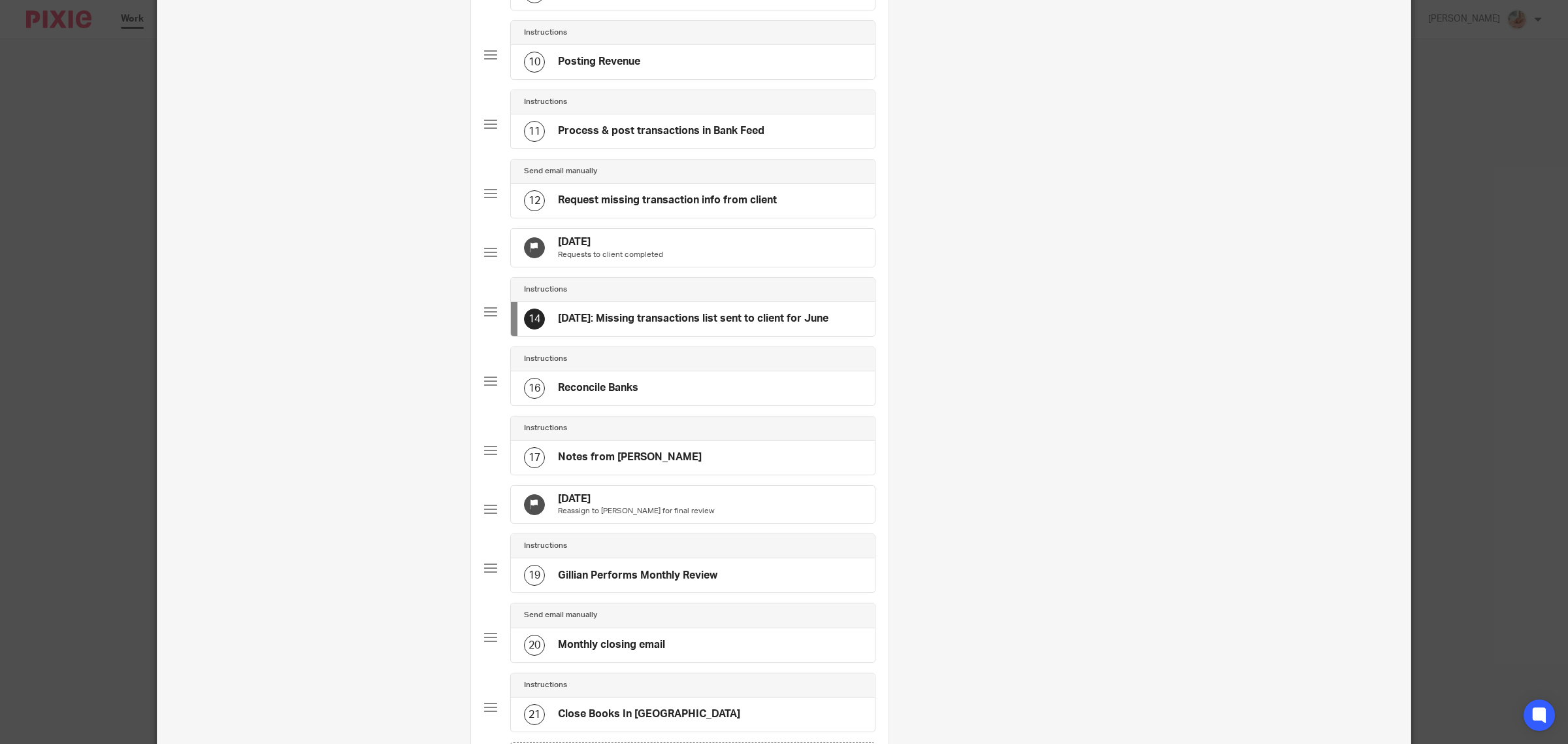
scroll to position [0, 0]
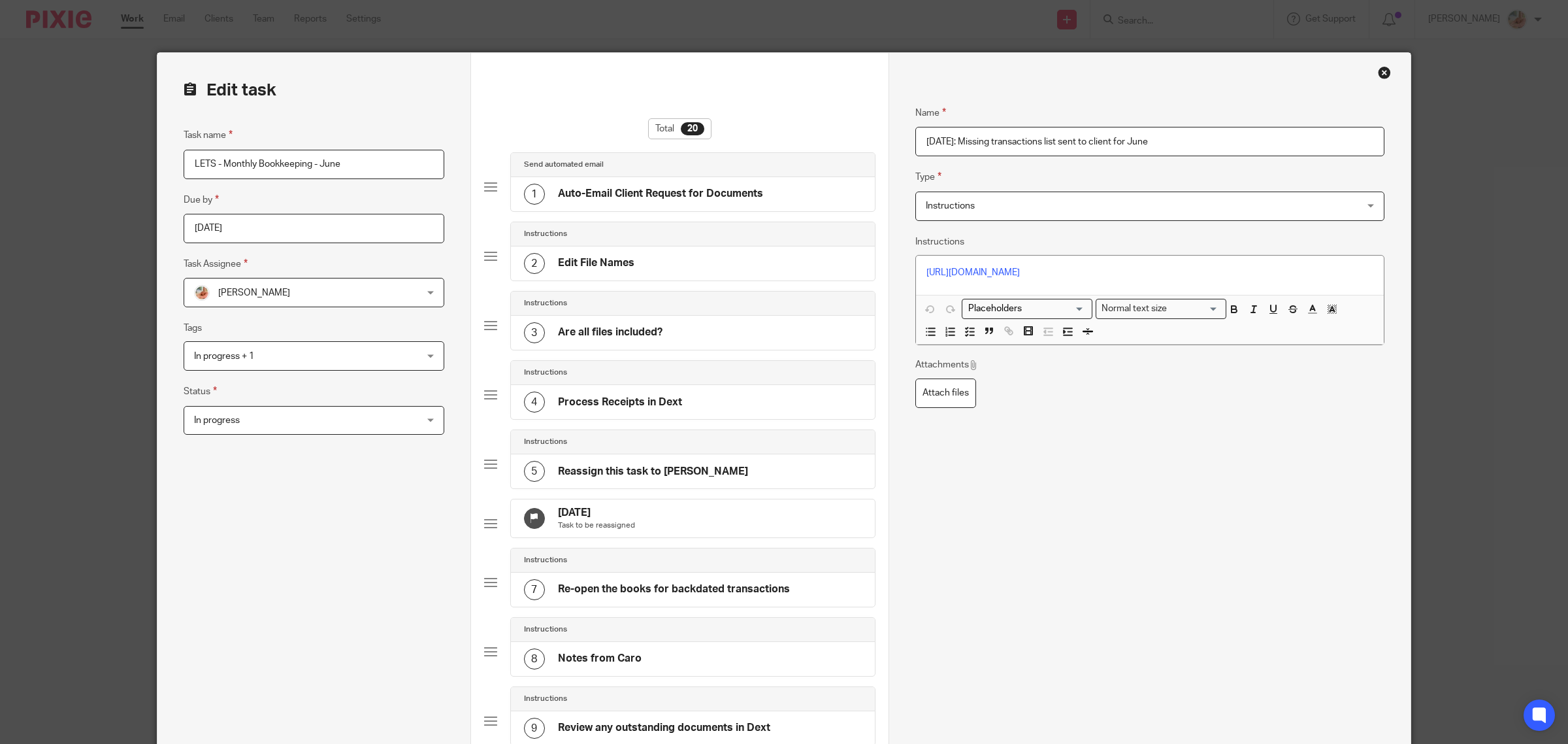
click at [923, 140] on input "[DATE]: Missing transactions list sent to client for June" at bounding box center [1150, 141] width 469 height 29
type input "Sep 16th: Client responded: Sep 9th: Missing transactions list sent to client f…"
drag, startPoint x: 916, startPoint y: 270, endPoint x: 926, endPoint y: 269, distance: 10.0
click at [916, 269] on div "[URL][DOMAIN_NAME]" at bounding box center [1150, 275] width 468 height 39
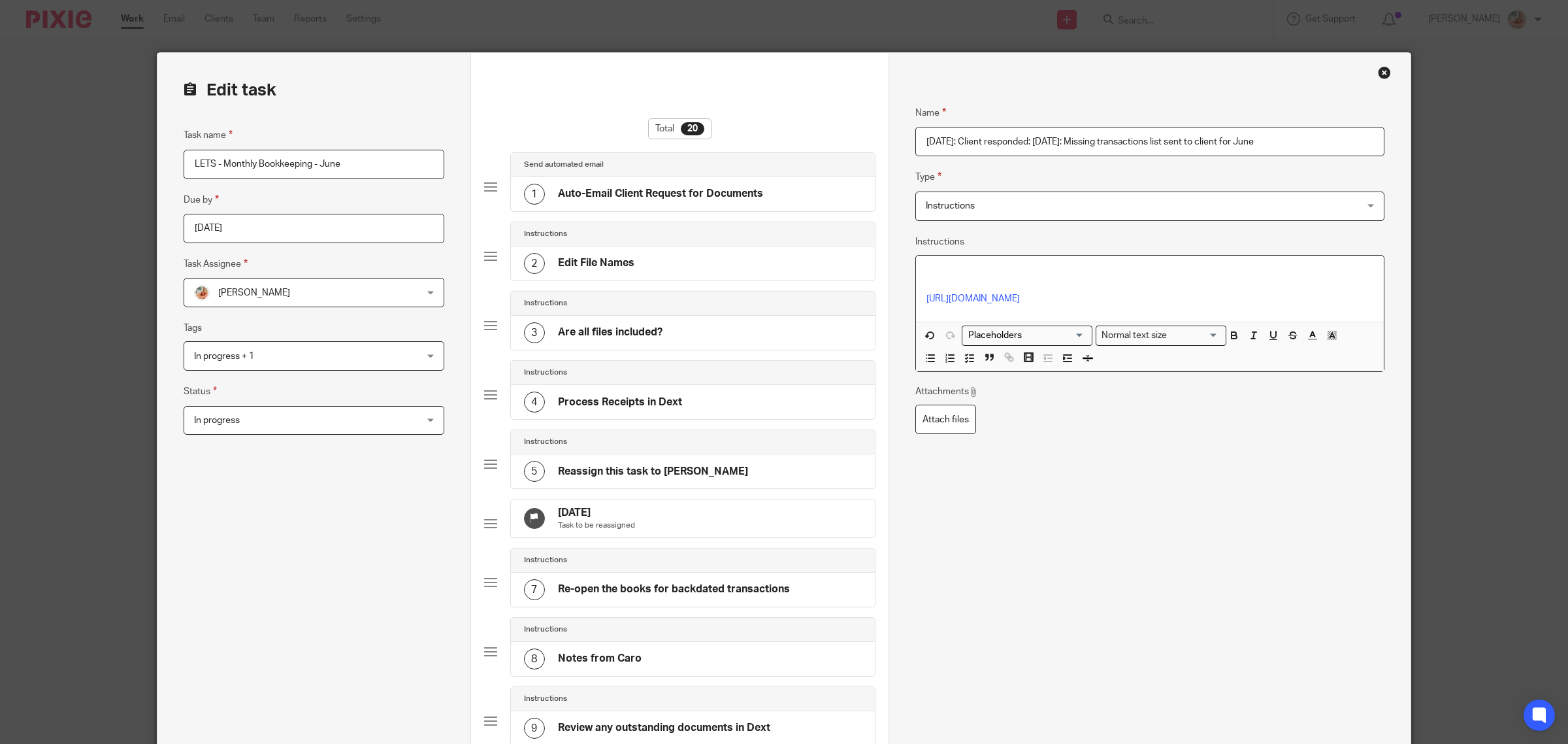
click at [942, 275] on p at bounding box center [1150, 273] width 447 height 13
click at [918, 298] on div "[URL][DOMAIN_NAME]" at bounding box center [1150, 289] width 468 height 66
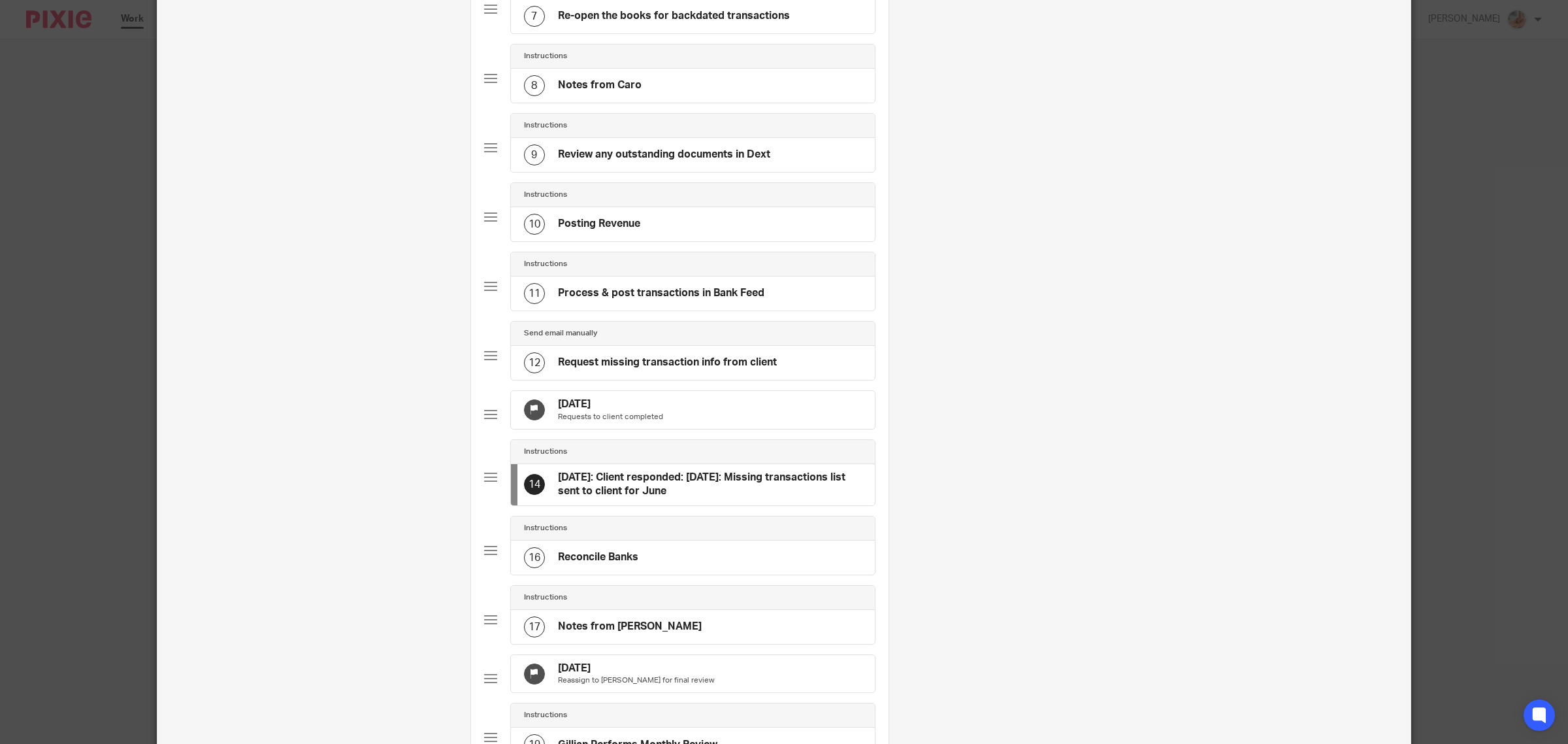
scroll to position [1020, 0]
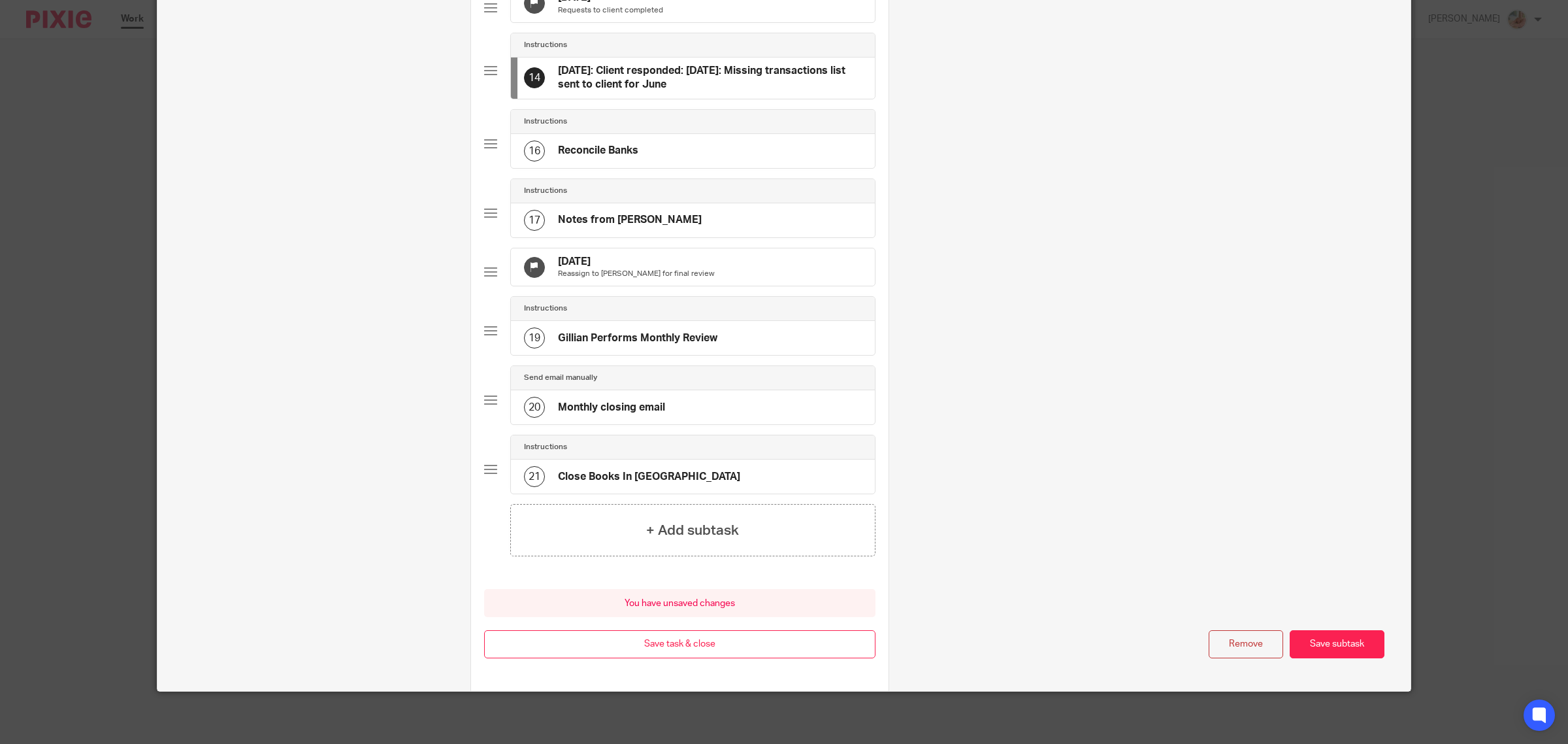
click at [1334, 652] on button "Save subtask" at bounding box center [1337, 644] width 95 height 28
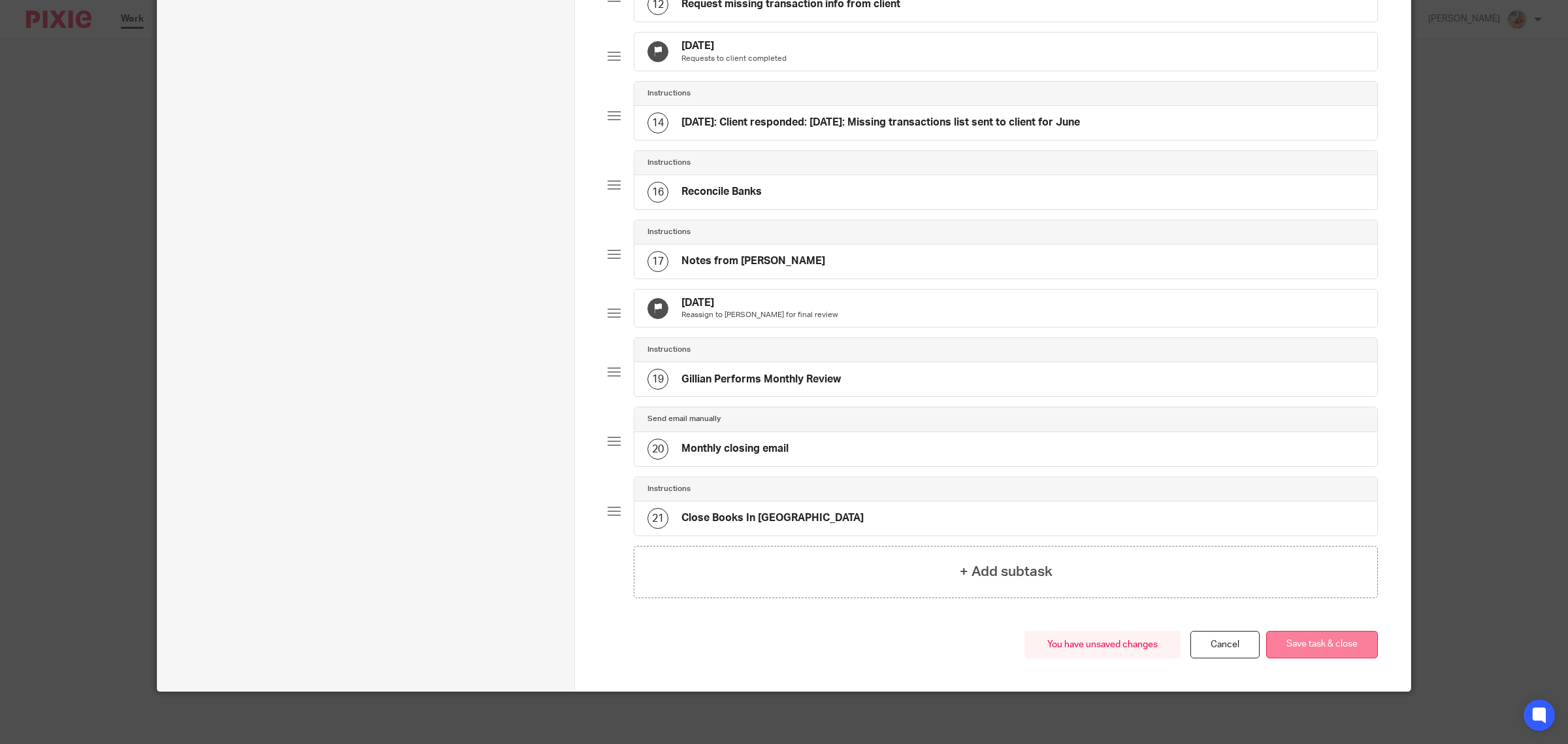
click at [1334, 646] on button "Save task & close" at bounding box center [1322, 645] width 112 height 28
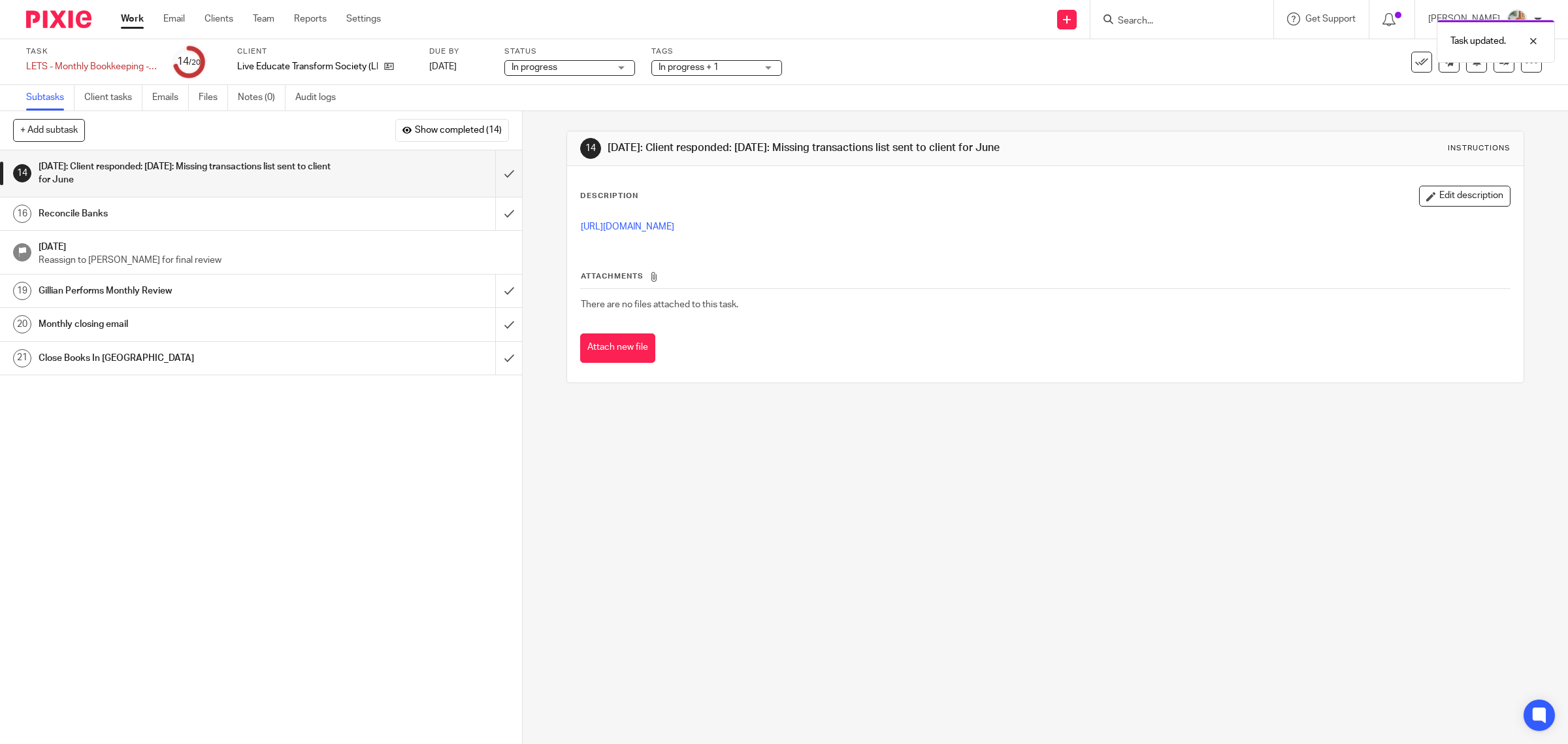
click at [696, 66] on span "In progress + 1" at bounding box center [689, 67] width 60 height 9
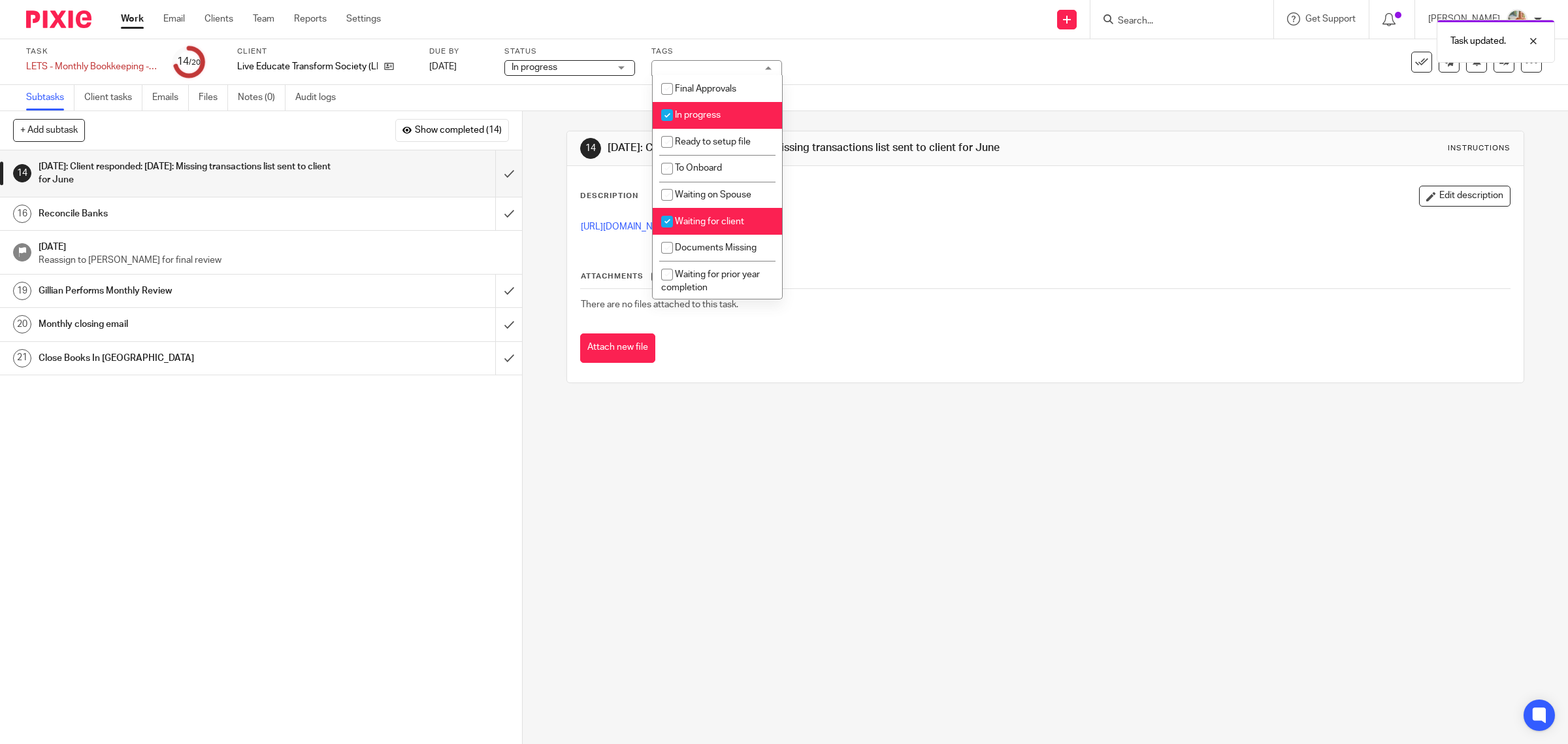
click at [701, 219] on span "Waiting for client" at bounding box center [710, 221] width 70 height 9
checkbox input "false"
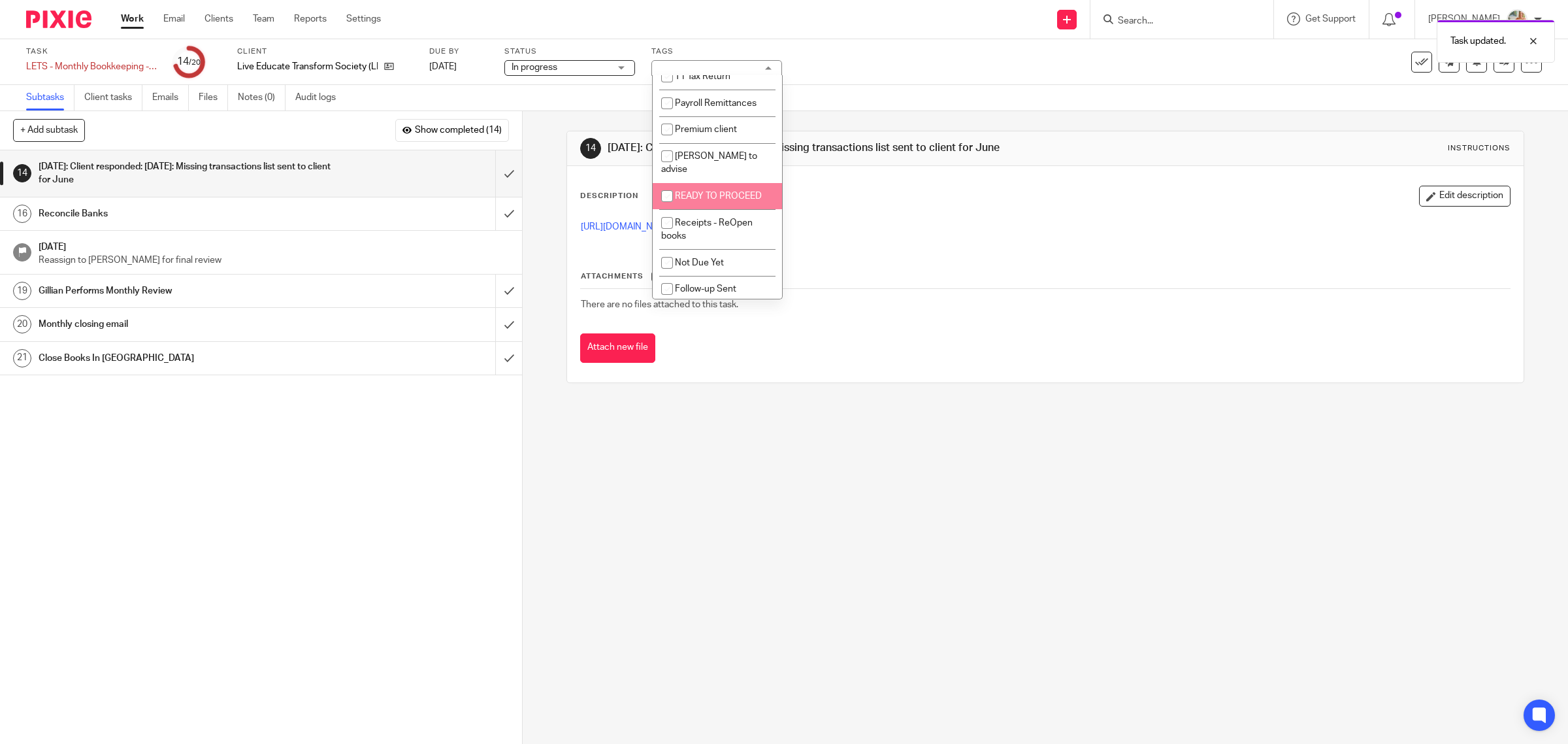
scroll to position [317, 0]
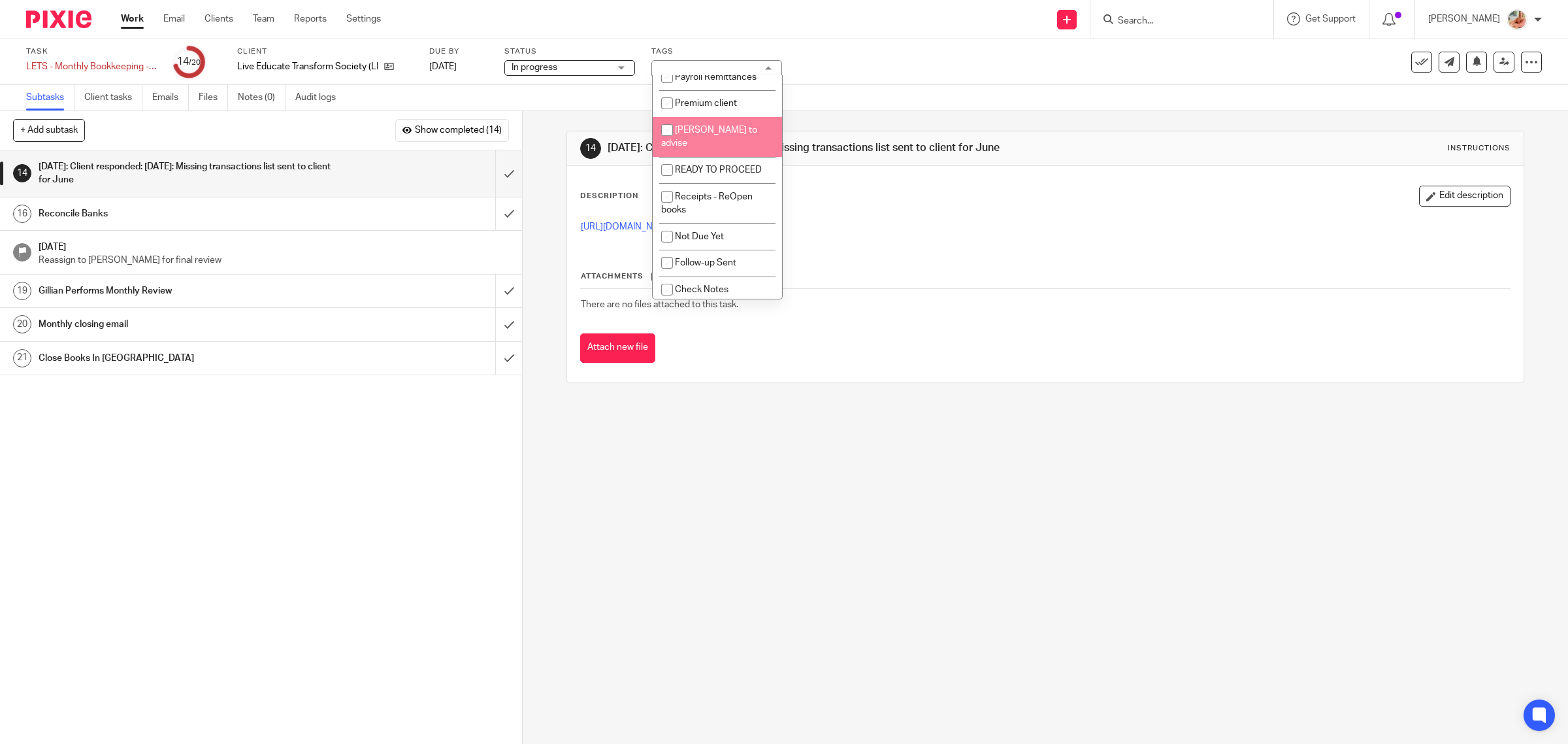
click at [575, 70] on span "In progress" at bounding box center [560, 67] width 98 height 14
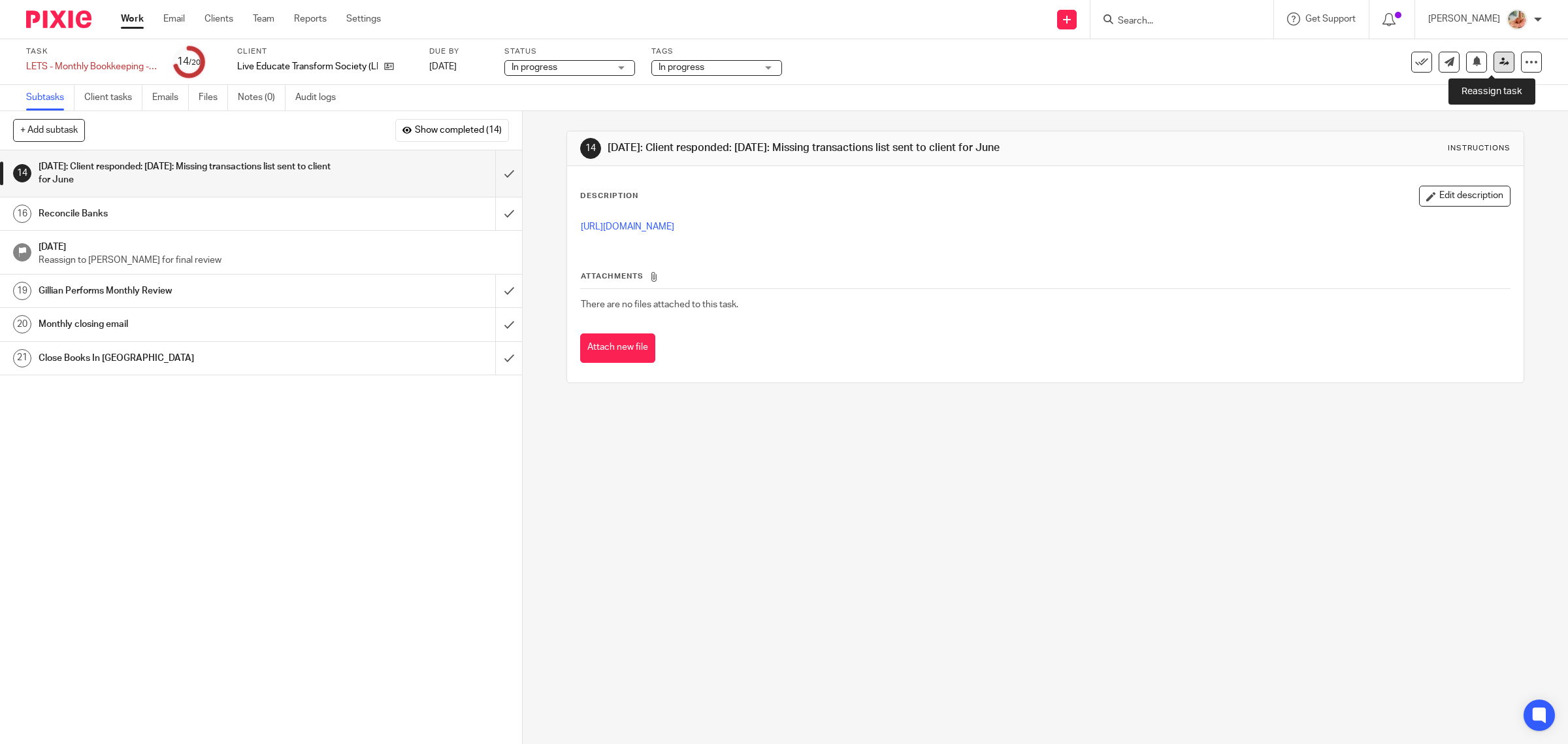
click at [1499, 62] on icon at bounding box center [1504, 62] width 10 height 10
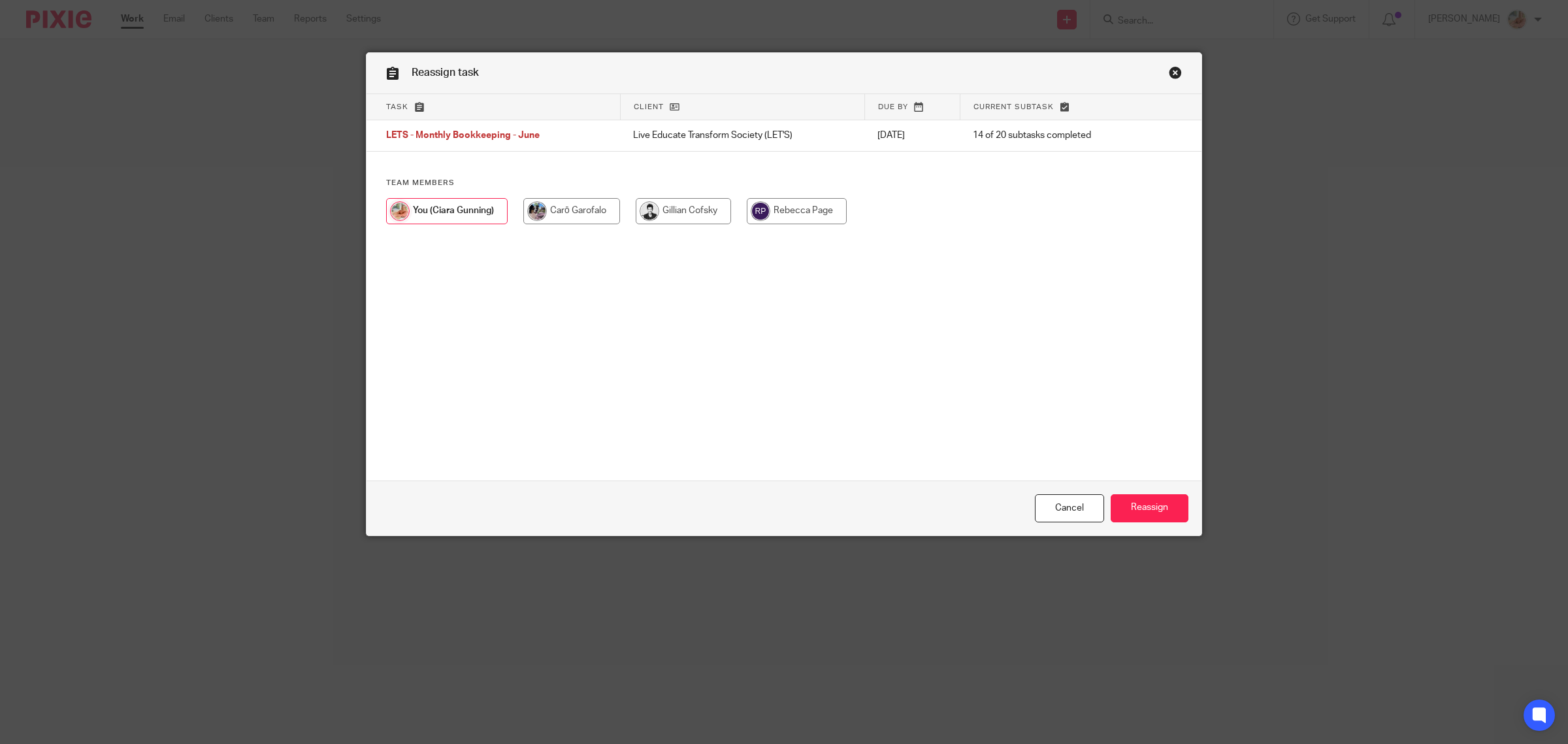
click at [665, 196] on div "Team members" at bounding box center [783, 208] width 835 height 60
click at [576, 211] on input "radio" at bounding box center [571, 211] width 97 height 26
radio input "true"
click at [1134, 515] on input "Reassign" at bounding box center [1150, 508] width 78 height 28
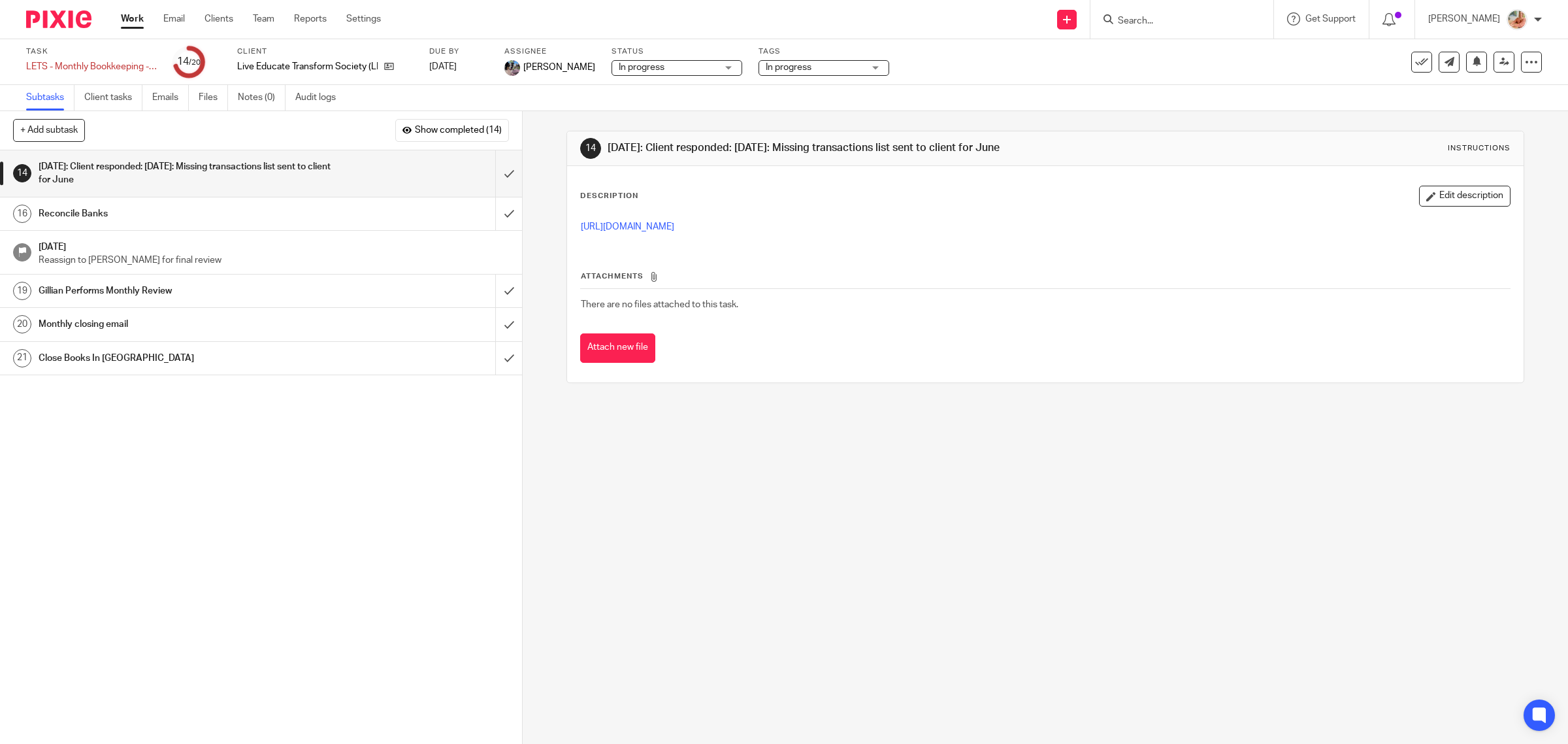
click at [127, 20] on link "Work" at bounding box center [132, 19] width 23 height 13
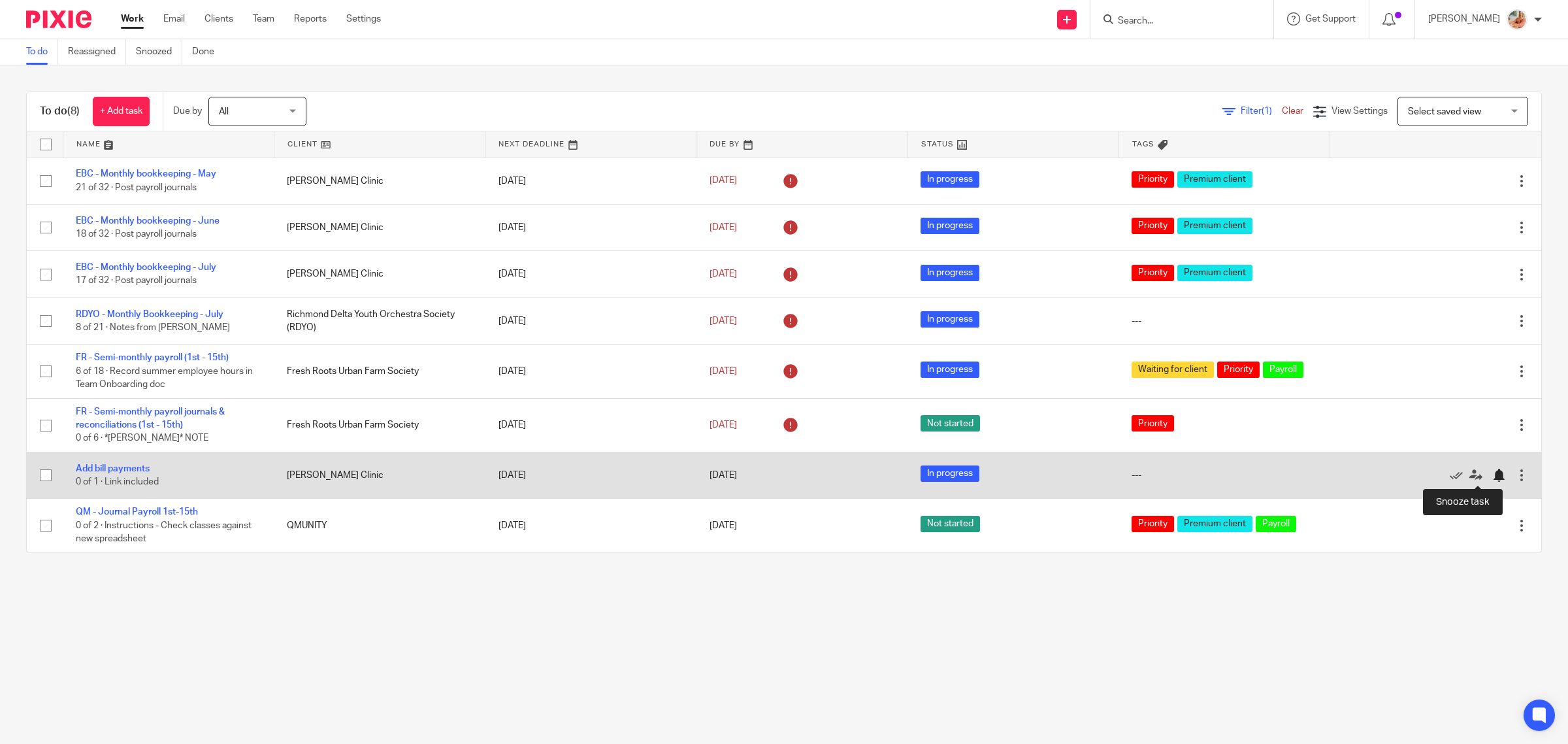
click at [1492, 478] on div at bounding box center [1498, 475] width 13 height 13
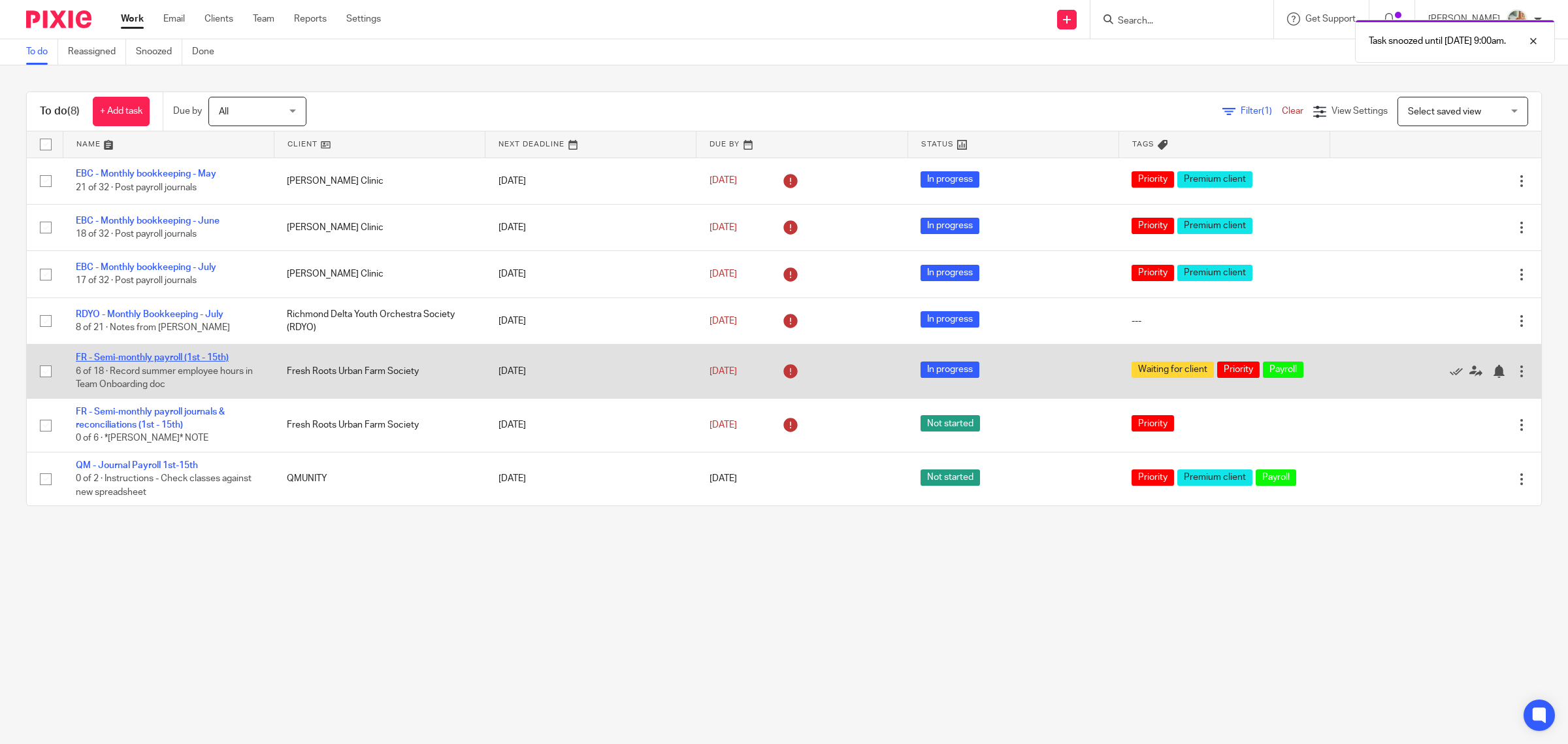
click at [126, 354] on link "FR - Semi-monthly payroll (1st - 15th)" at bounding box center [152, 357] width 153 height 9
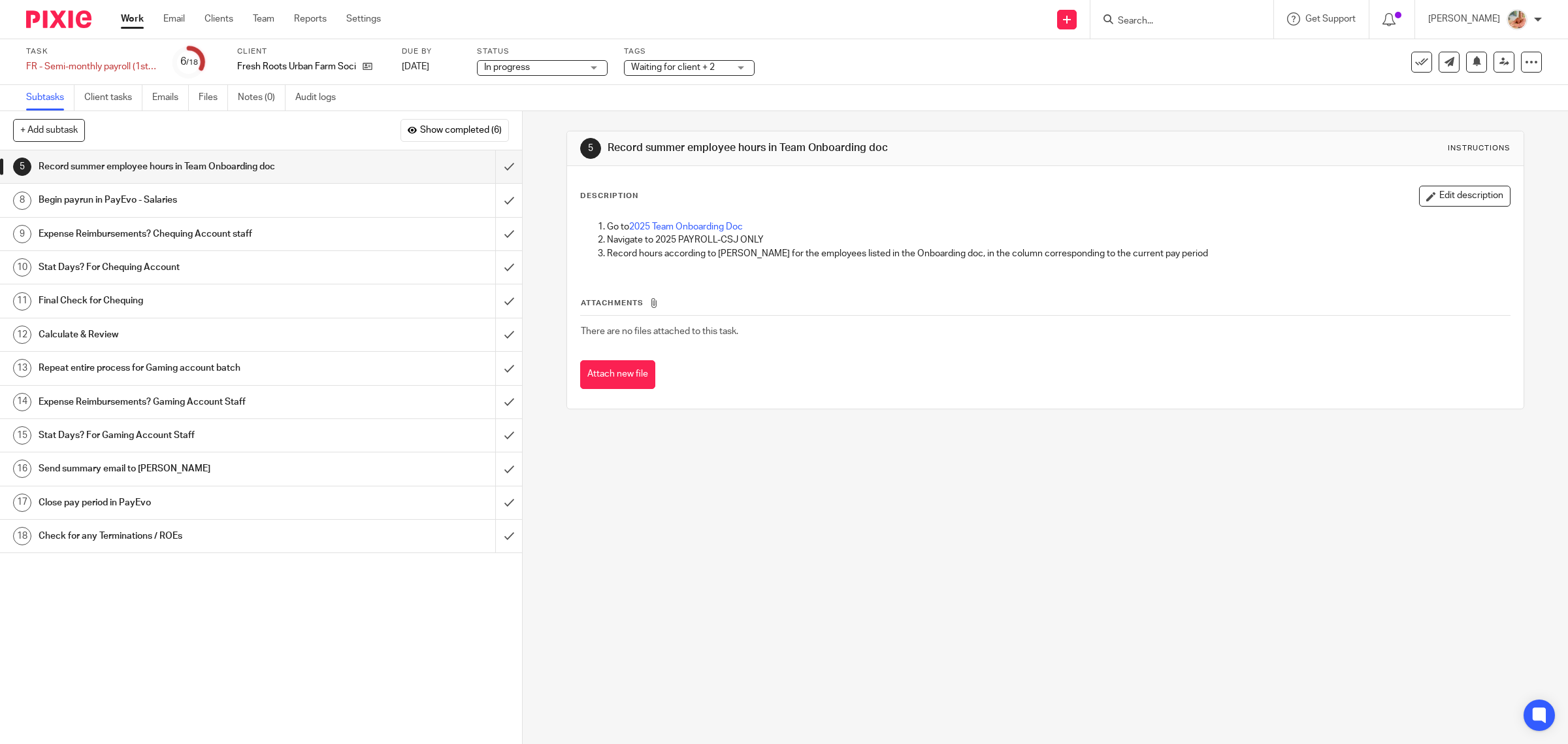
click at [146, 195] on h1 "Begin payrun in PayEvo - Salaries" at bounding box center [186, 200] width 296 height 19
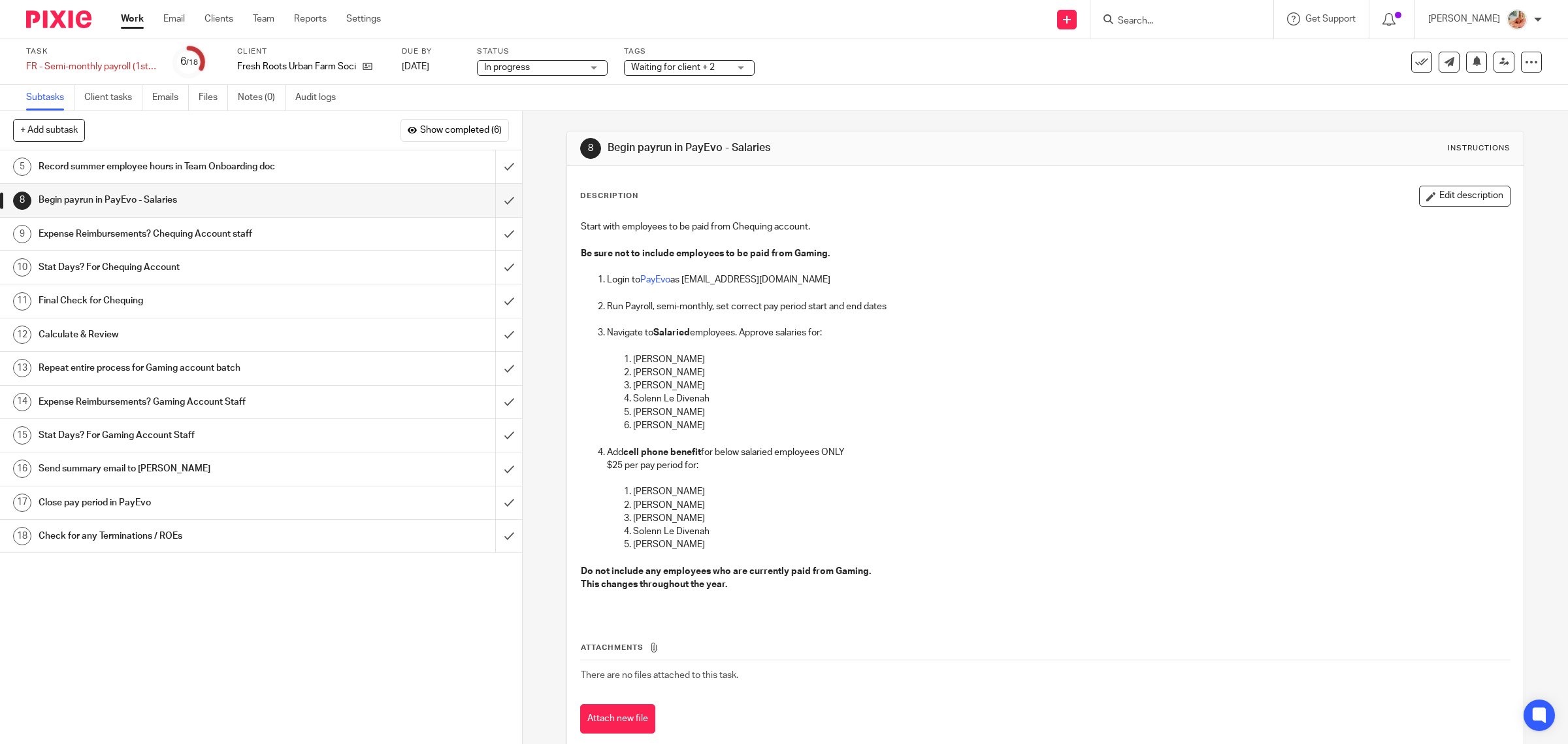
click at [644, 538] on p "[PERSON_NAME]" at bounding box center [1072, 544] width 877 height 13
click at [641, 531] on p "Solenn Le Divenah" at bounding box center [1072, 531] width 877 height 13
click at [641, 519] on p "[PERSON_NAME]" at bounding box center [1072, 518] width 877 height 13
click at [641, 503] on p "[PERSON_NAME]" at bounding box center [1072, 505] width 877 height 13
click at [636, 479] on p at bounding box center [1059, 478] width 904 height 13
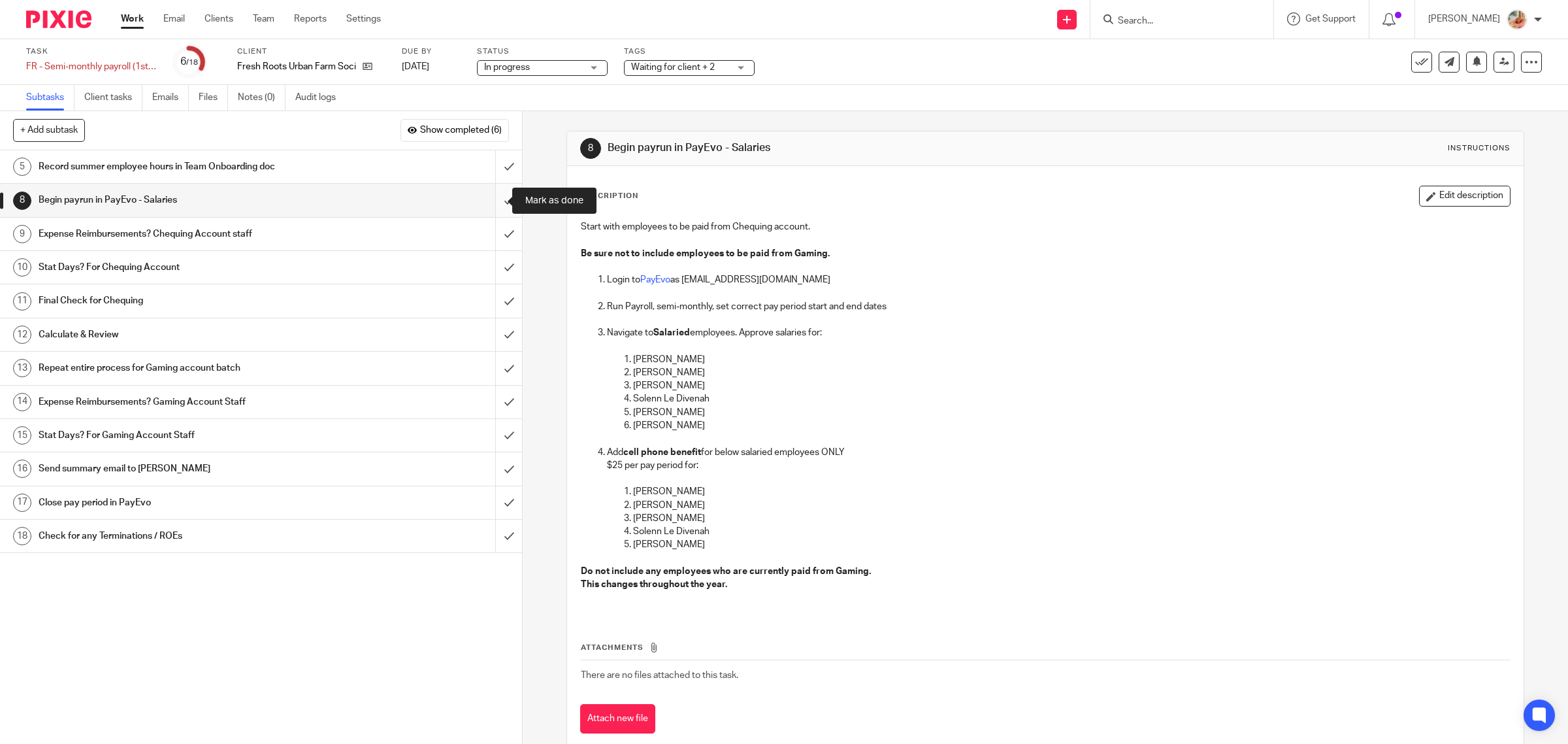
click at [485, 197] on input "submit" at bounding box center [261, 200] width 522 height 33
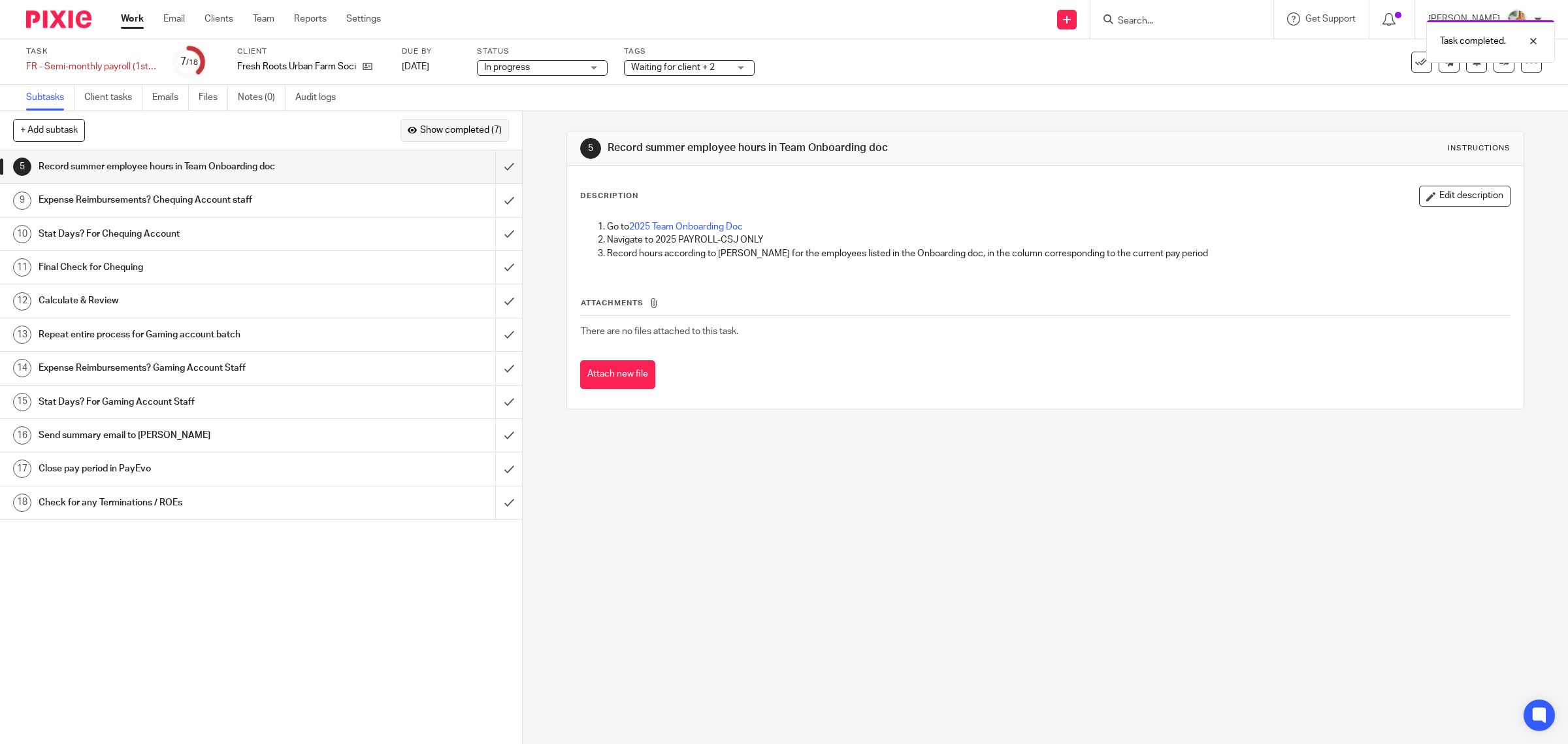
click at [464, 138] on button "Show completed (7)" at bounding box center [455, 130] width 108 height 22
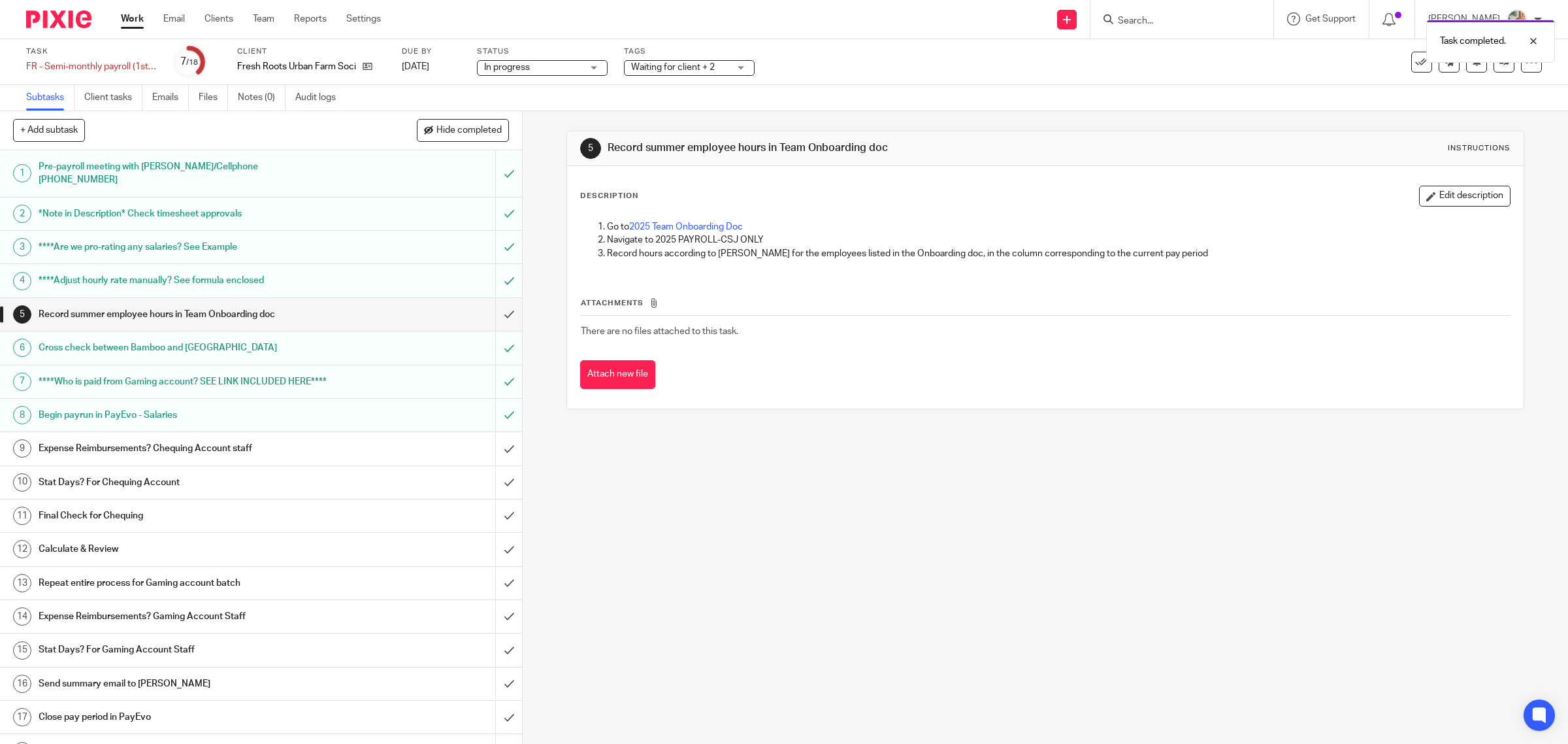
click at [174, 417] on h1 "Begin payrun in PayEvo - Salaries" at bounding box center [186, 415] width 296 height 19
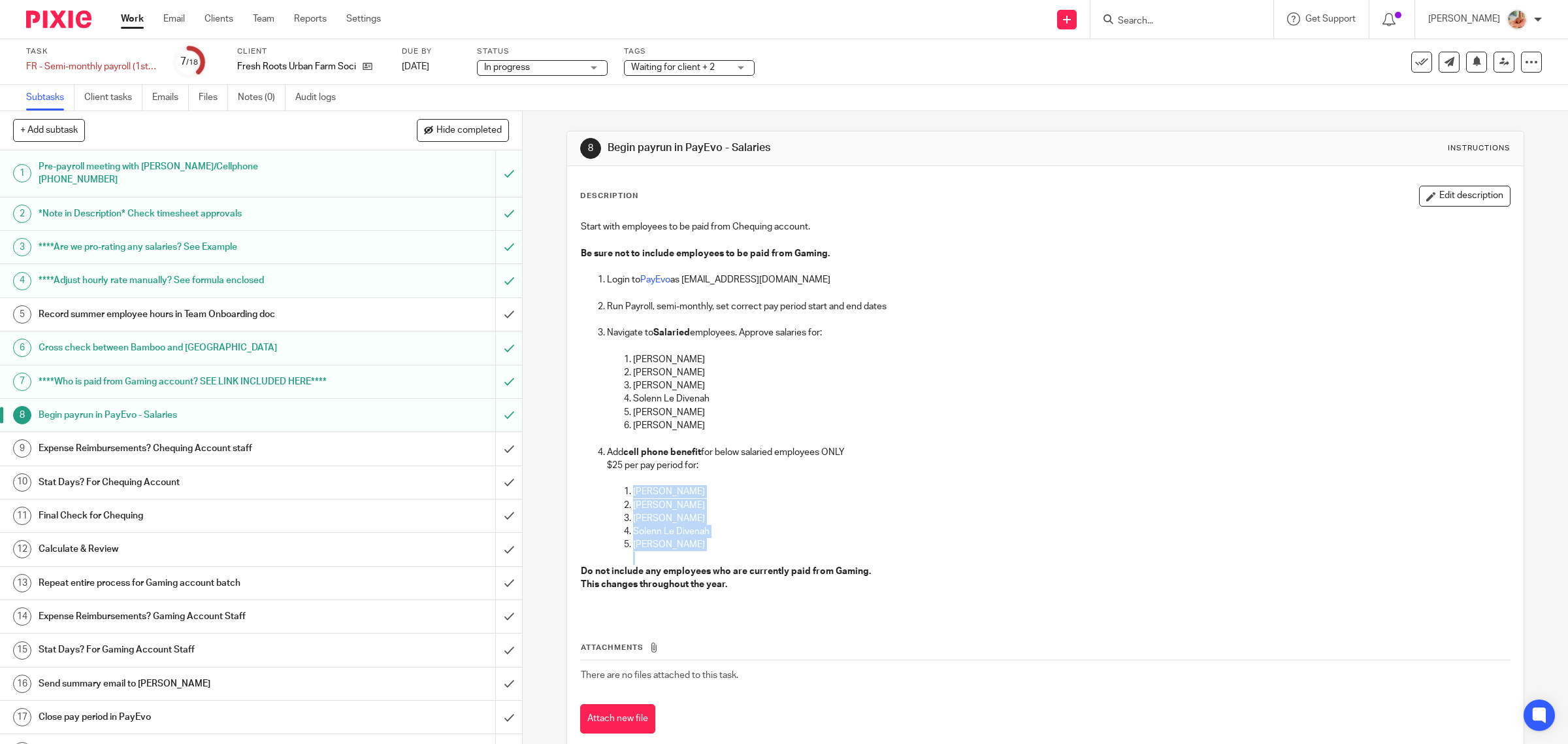
click at [621, 492] on ol "[PERSON_NAME] [PERSON_NAME] Solenn Le [PERSON_NAME]" at bounding box center [1059, 524] width 904 height 80
drag, startPoint x: 484, startPoint y: 302, endPoint x: 498, endPoint y: 328, distance: 29.5
click at [484, 301] on input "submit" at bounding box center [261, 314] width 522 height 33
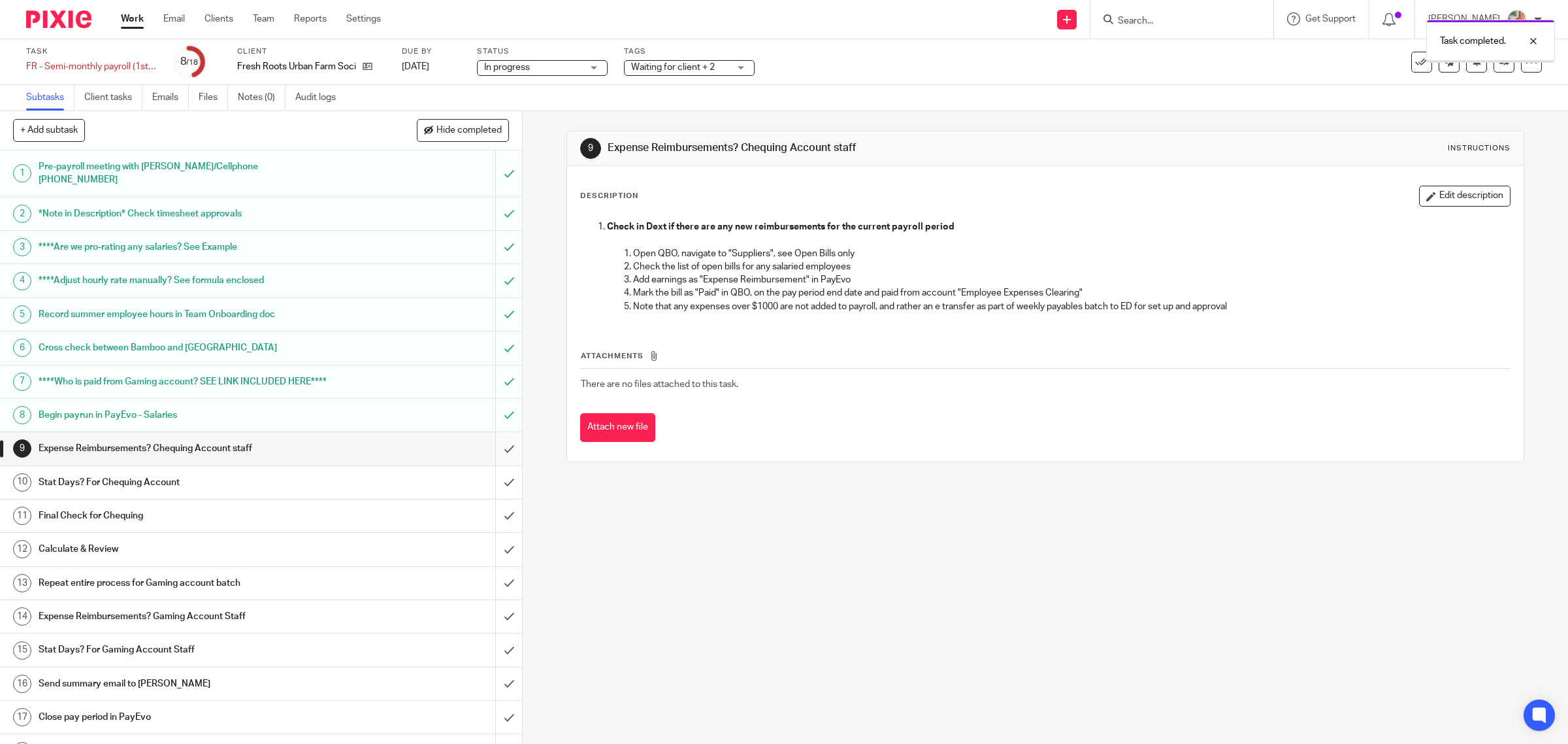
click at [485, 450] on input "submit" at bounding box center [261, 448] width 522 height 33
click at [492, 476] on input "submit" at bounding box center [261, 482] width 522 height 33
click at [492, 508] on input "submit" at bounding box center [261, 515] width 522 height 33
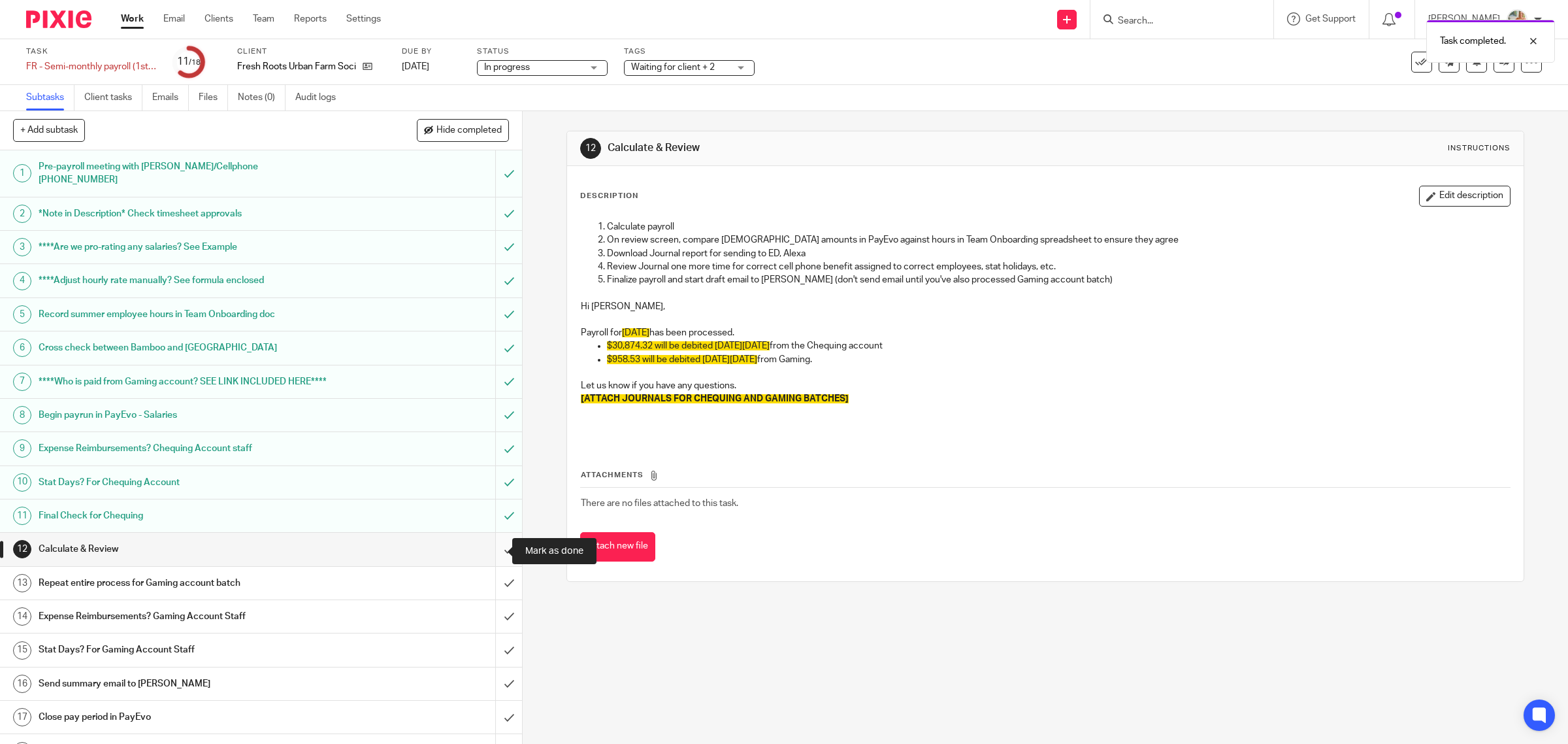
click at [495, 546] on input "submit" at bounding box center [261, 549] width 522 height 33
click at [496, 580] on input "submit" at bounding box center [261, 583] width 522 height 33
click at [494, 616] on input "submit" at bounding box center [261, 616] width 522 height 33
click at [491, 648] on input "submit" at bounding box center [261, 649] width 522 height 33
click at [490, 683] on input "submit" at bounding box center [261, 684] width 522 height 33
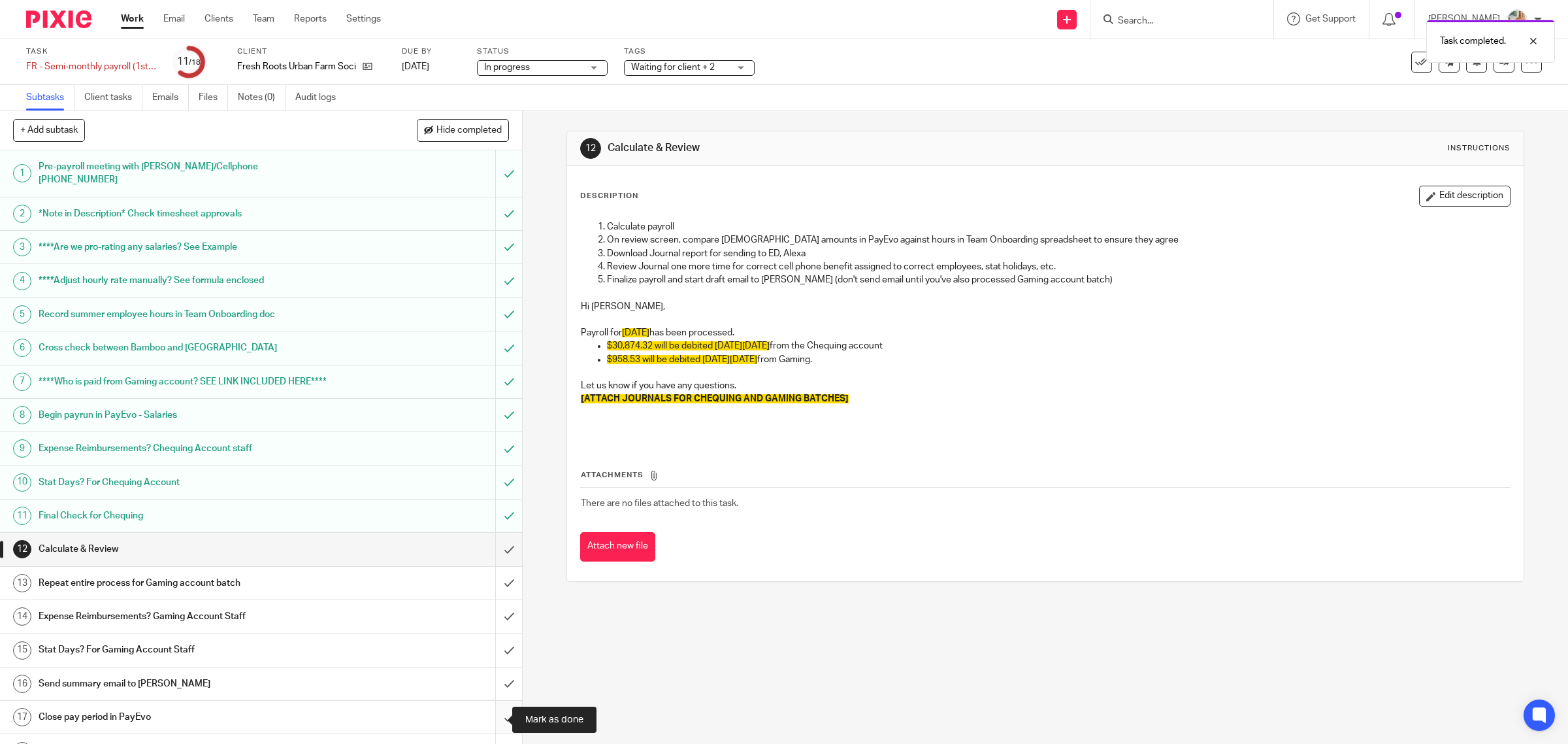
click at [487, 717] on input "submit" at bounding box center [261, 717] width 522 height 33
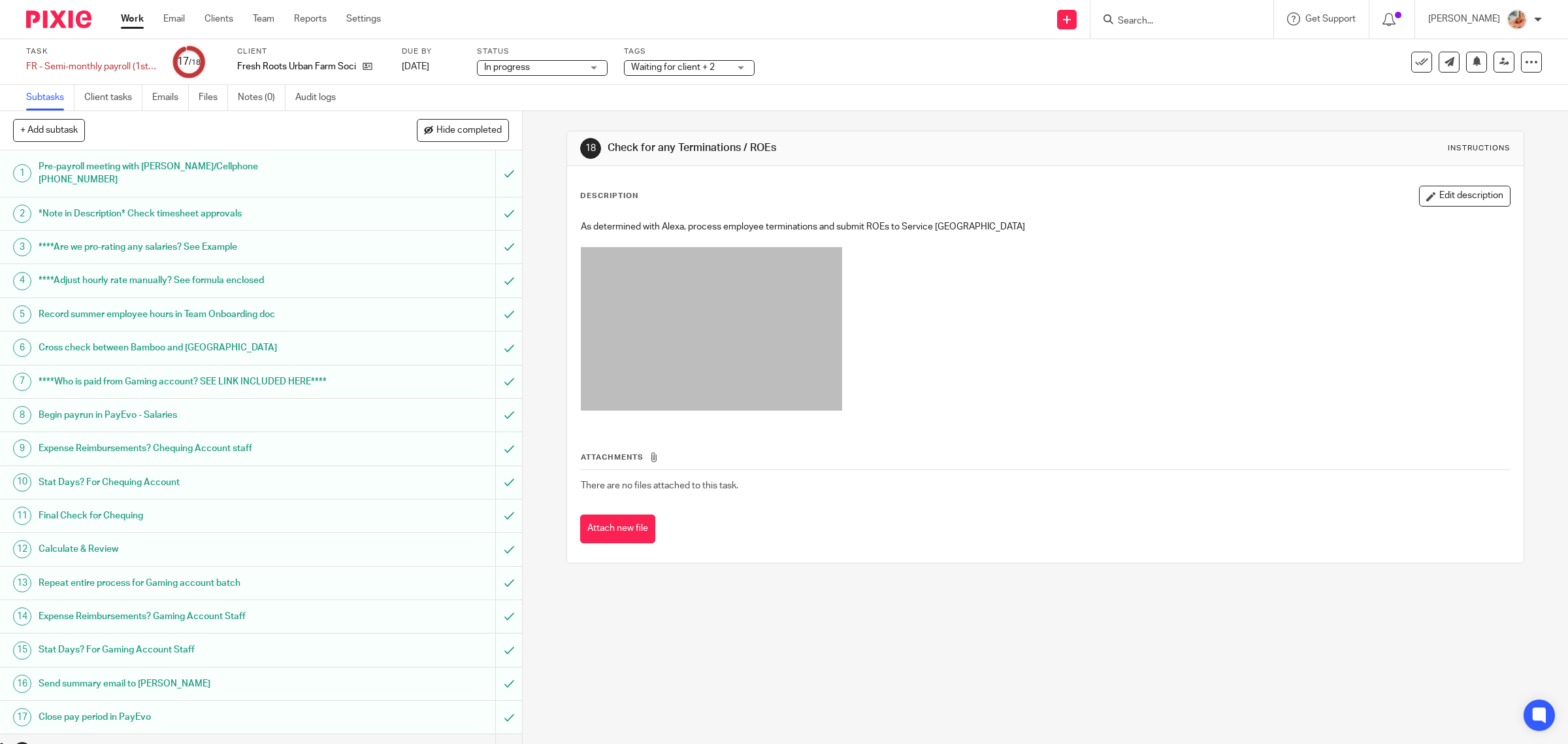
scroll to position [27, 0]
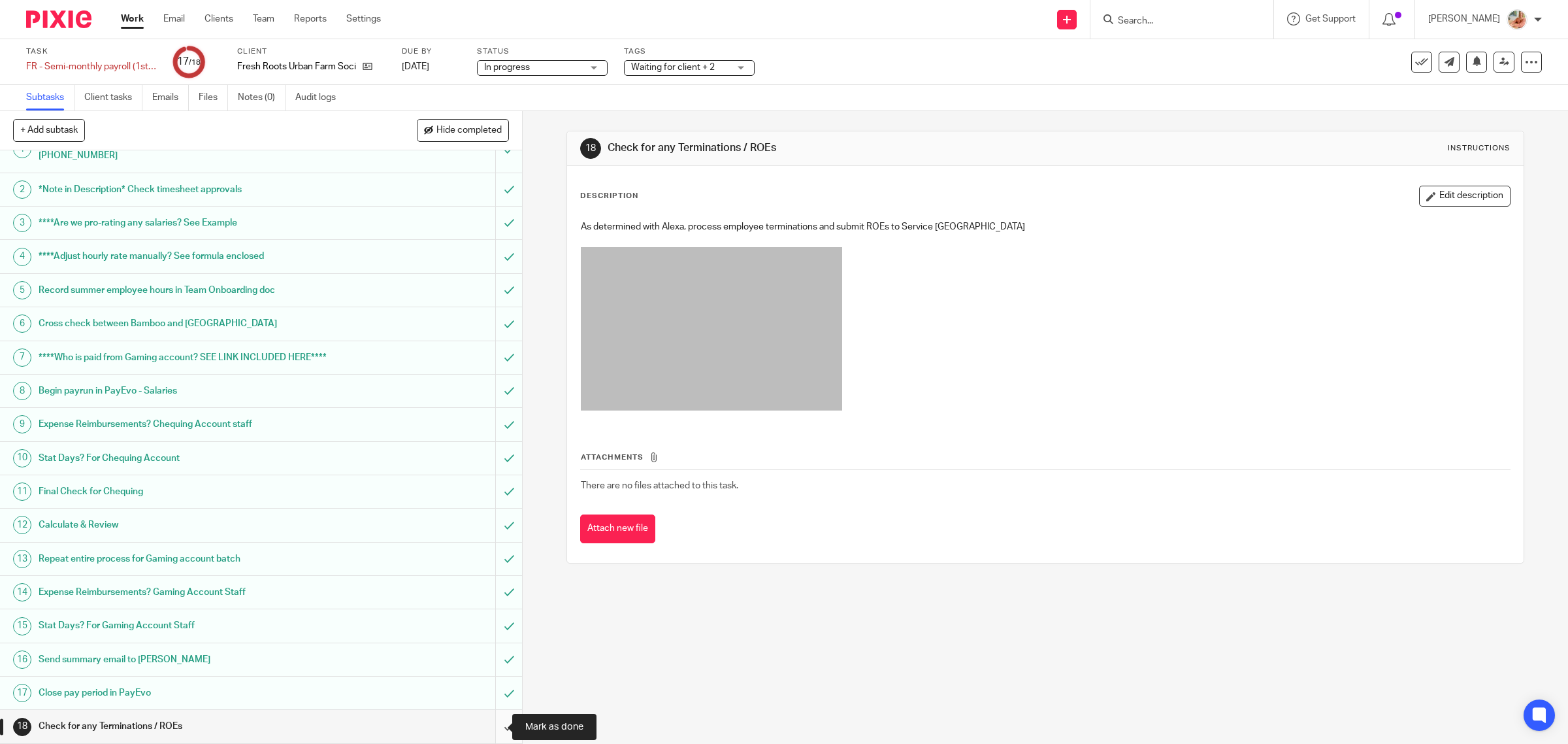
click at [489, 729] on input "submit" at bounding box center [261, 726] width 522 height 33
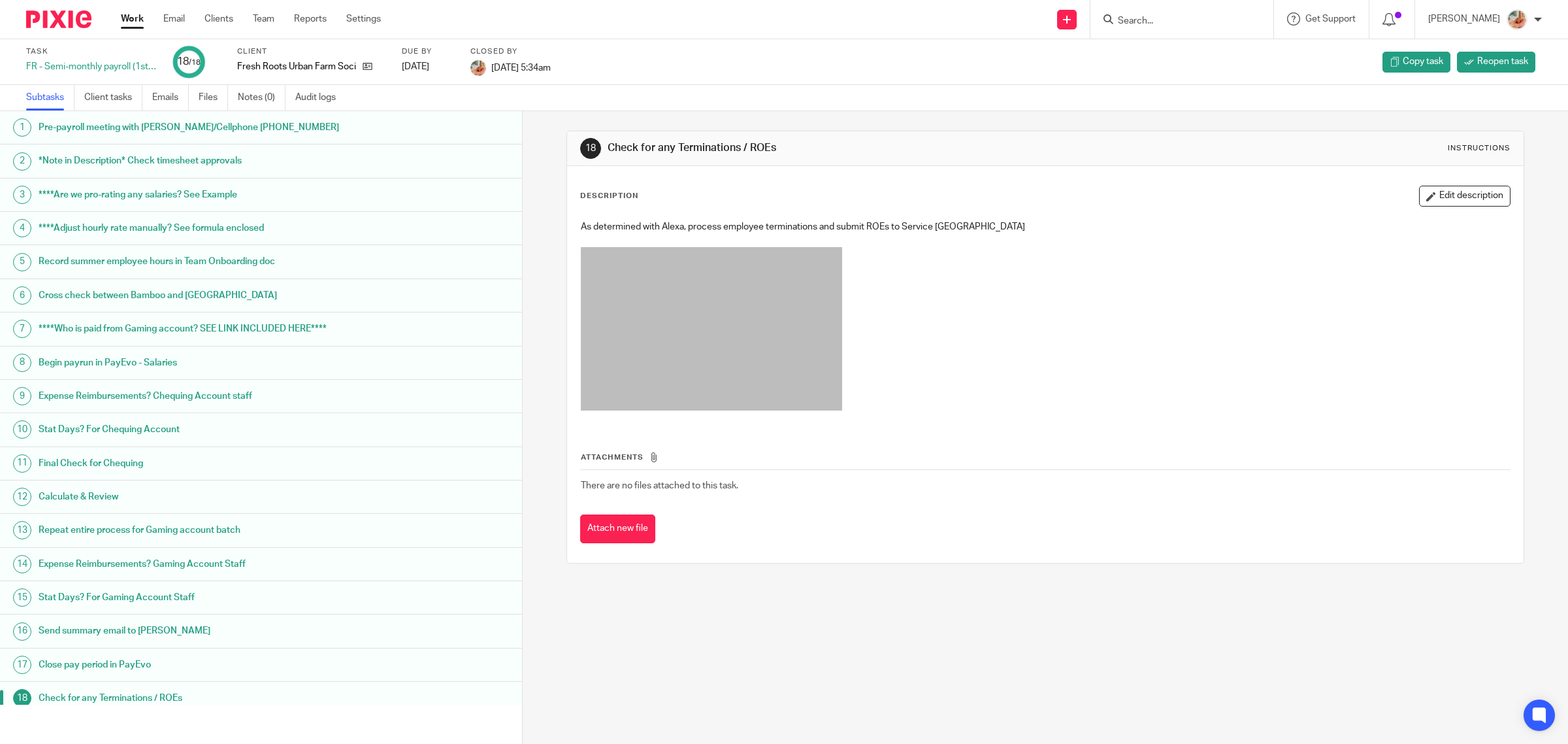
drag, startPoint x: 0, startPoint y: 0, endPoint x: 136, endPoint y: 22, distance: 137.8
click at [136, 22] on link "Work" at bounding box center [132, 19] width 23 height 13
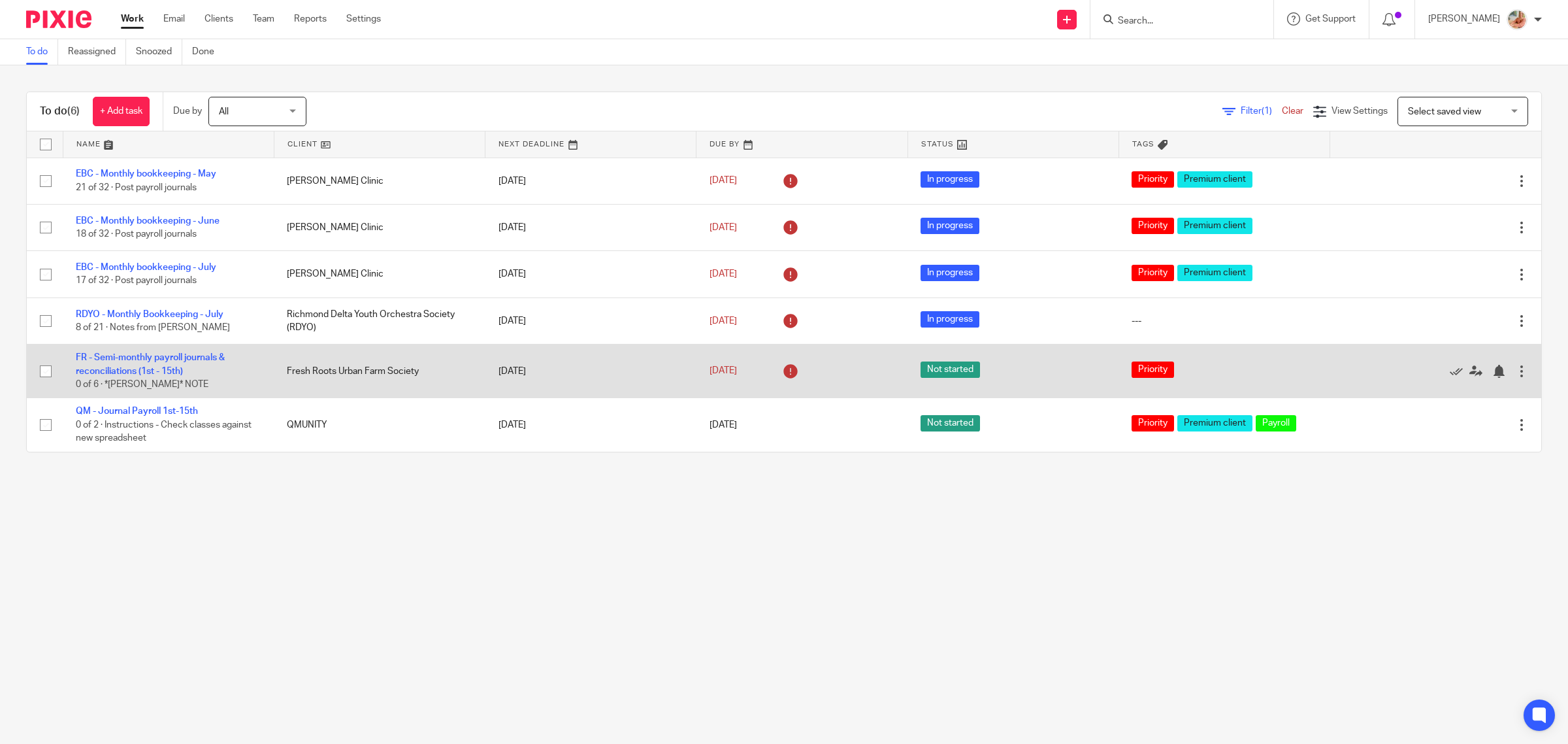
click at [170, 363] on td "FR - Semi-monthly payroll journals & reconciliations (1st - 15th) 0 of 6 · *[PE…" at bounding box center [168, 371] width 211 height 54
click at [120, 367] on link "FR - Semi-monthly payroll journals & reconciliations (1st - 15th)" at bounding box center [150, 364] width 149 height 22
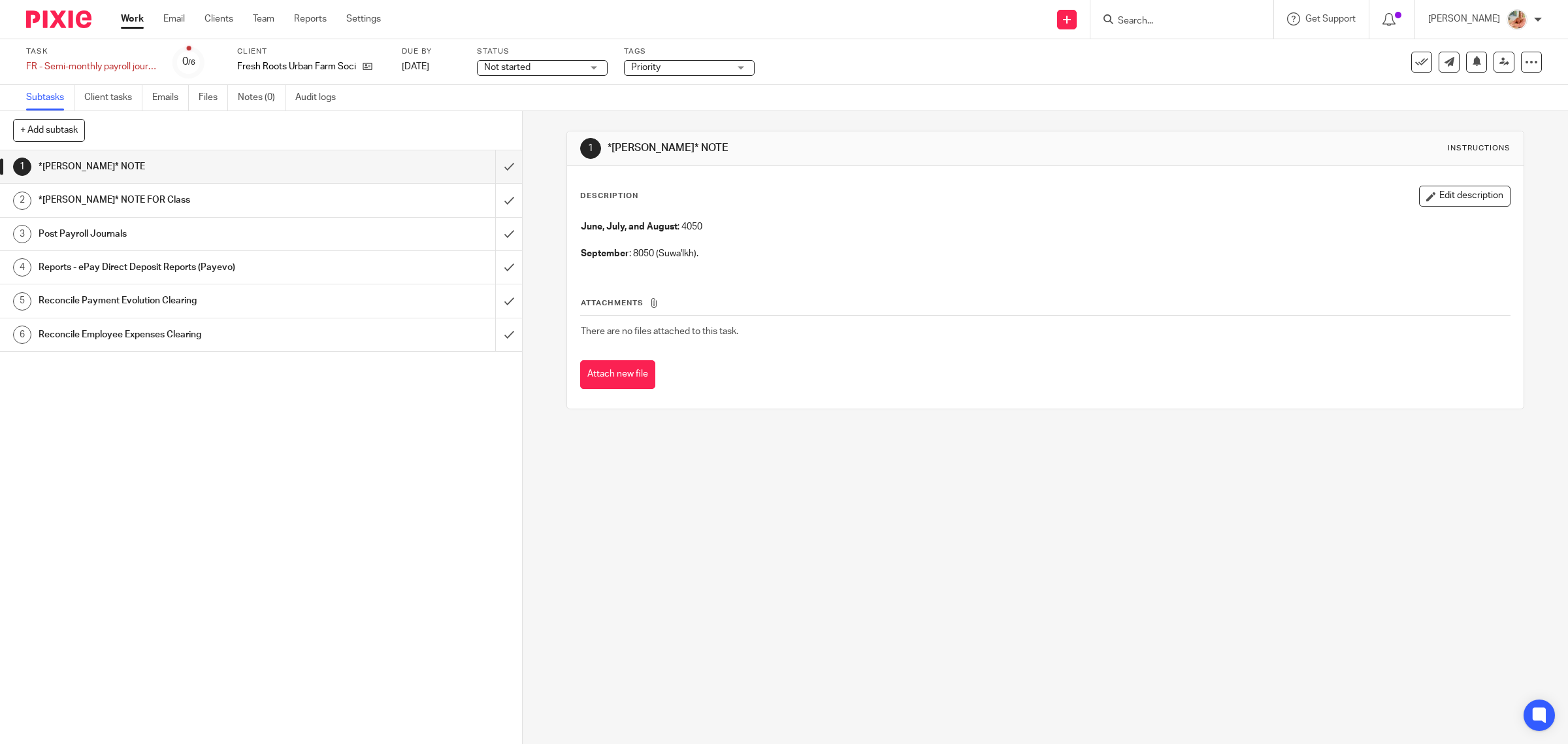
click at [174, 267] on h1 "Reports - ePay Direct Deposit Reports (Payevo)" at bounding box center [186, 267] width 296 height 19
